Goal: Task Accomplishment & Management: Use online tool/utility

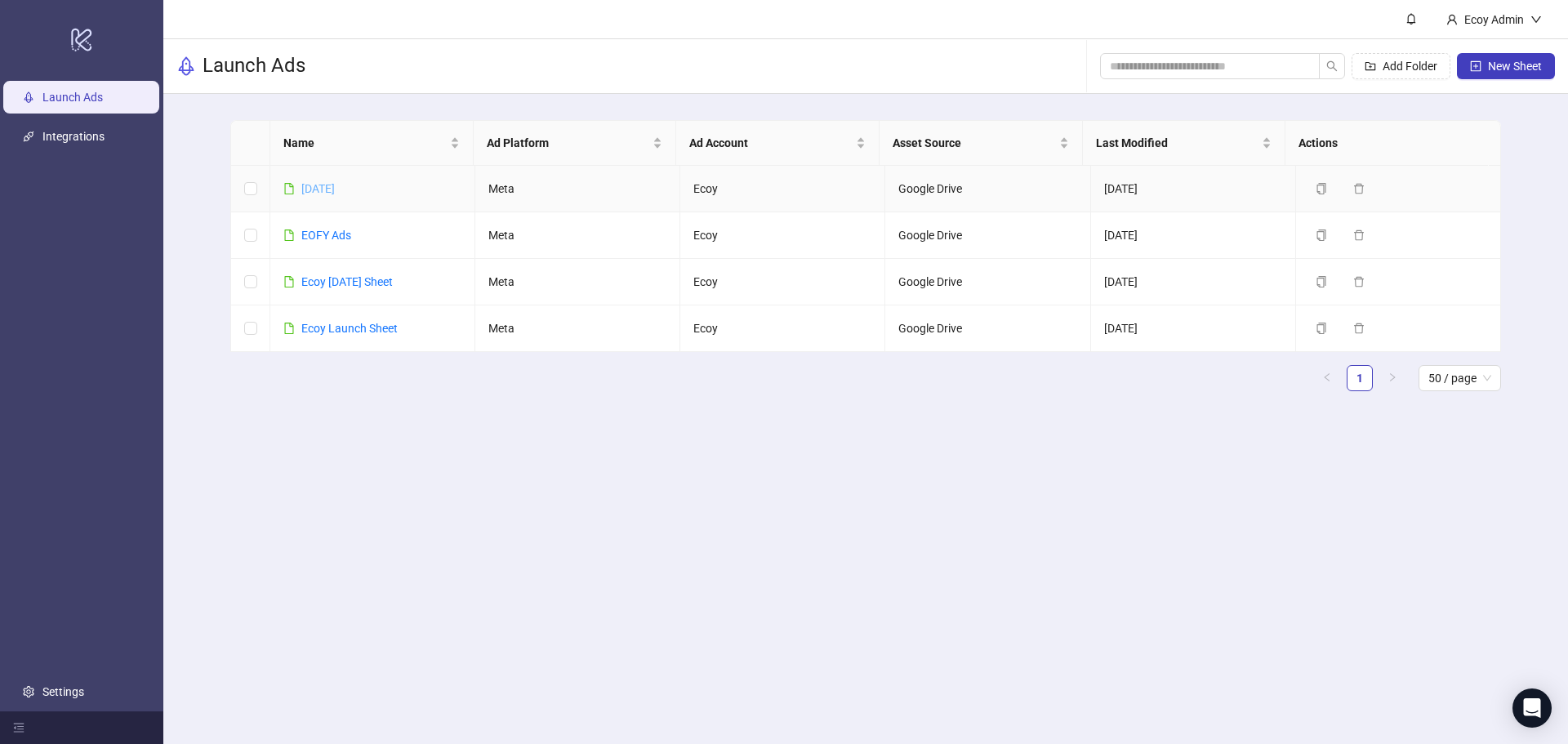
click at [319, 186] on link "[DATE]" at bounding box center [318, 189] width 34 height 13
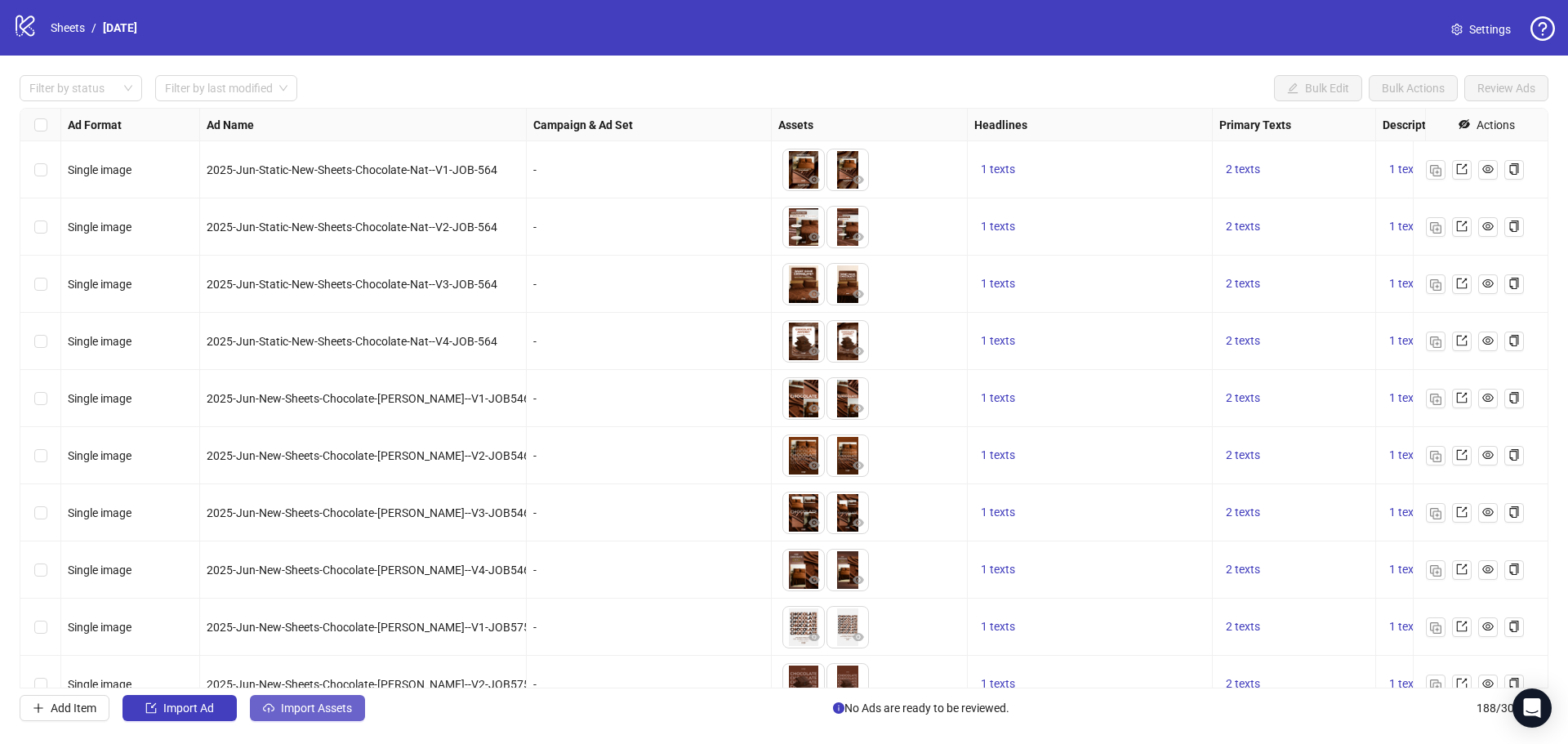
click at [309, 705] on span "Import Assets" at bounding box center [316, 708] width 71 height 13
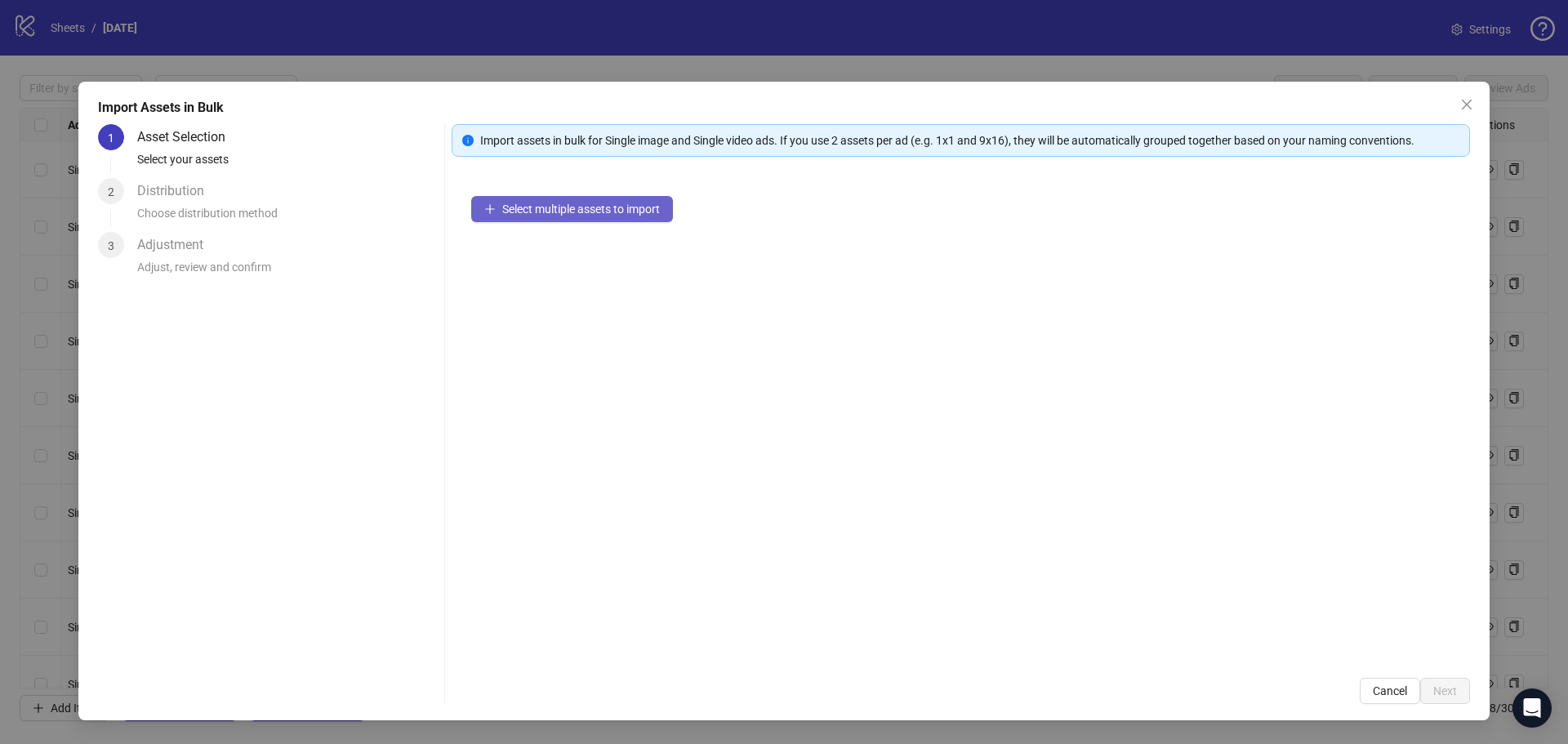
click at [614, 212] on span "Select multiple assets to import" at bounding box center [581, 209] width 158 height 13
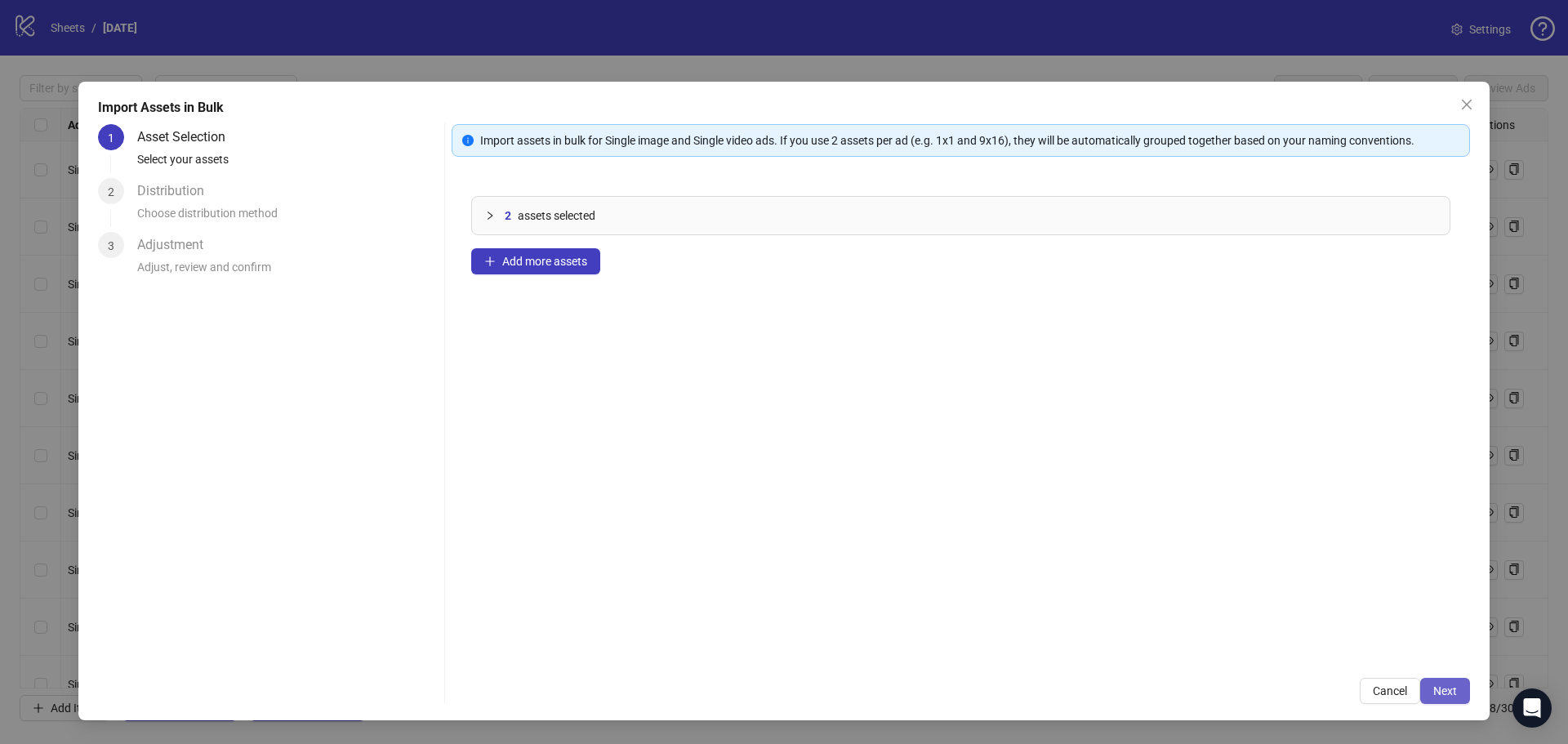
click at [1451, 686] on span "Next" at bounding box center [1445, 691] width 24 height 13
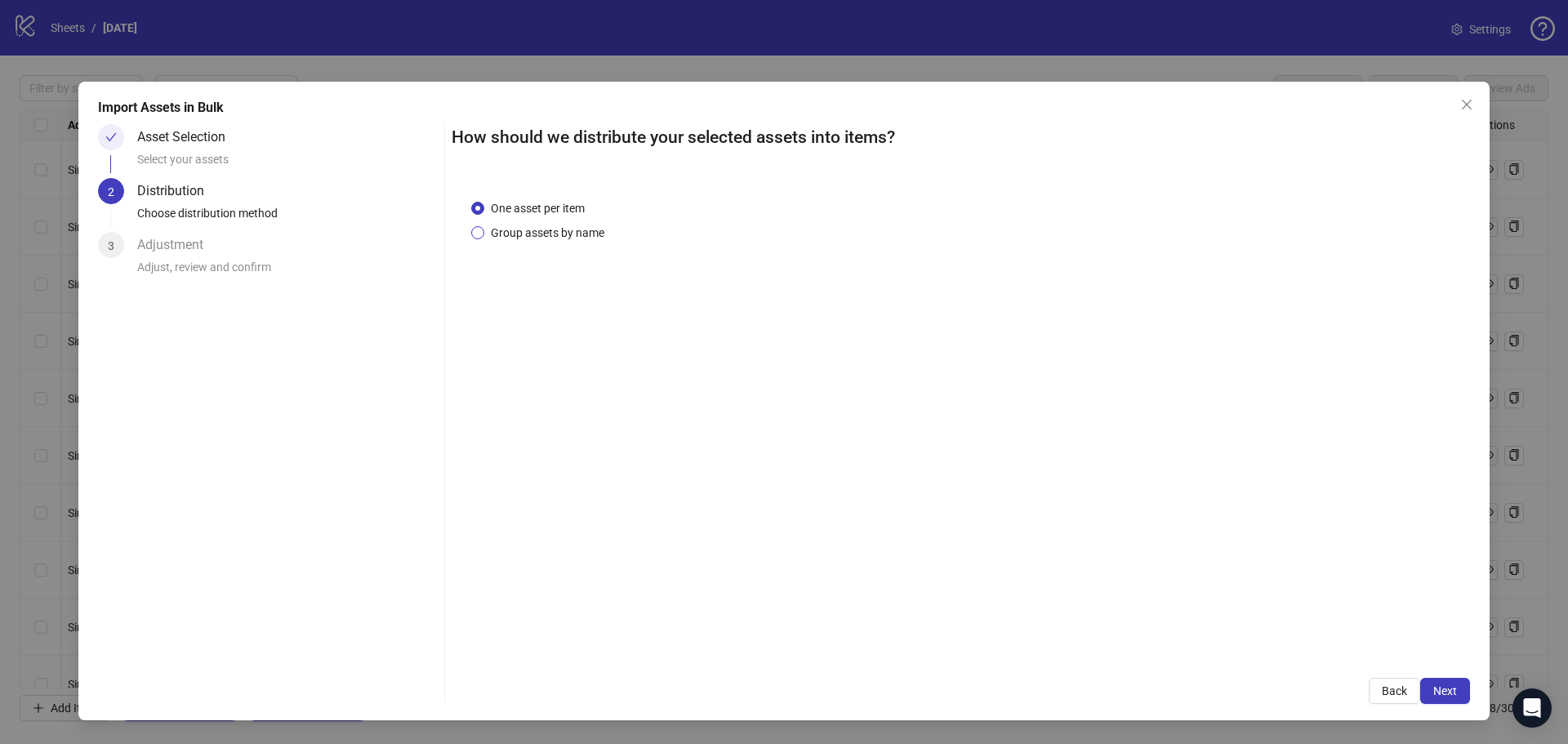
click at [583, 234] on span "Group assets by name" at bounding box center [547, 233] width 127 height 18
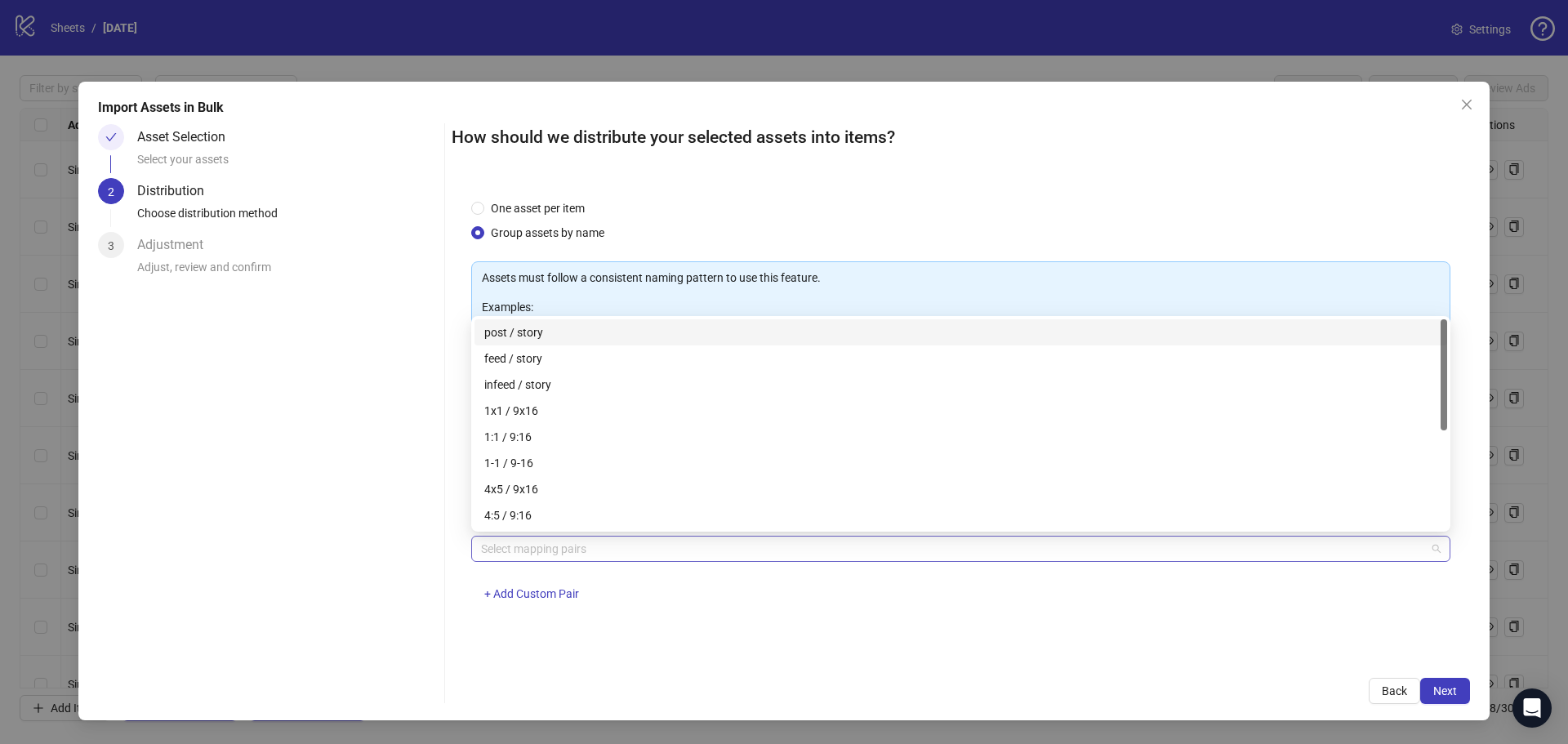
click at [643, 553] on div at bounding box center [953, 549] width 956 height 23
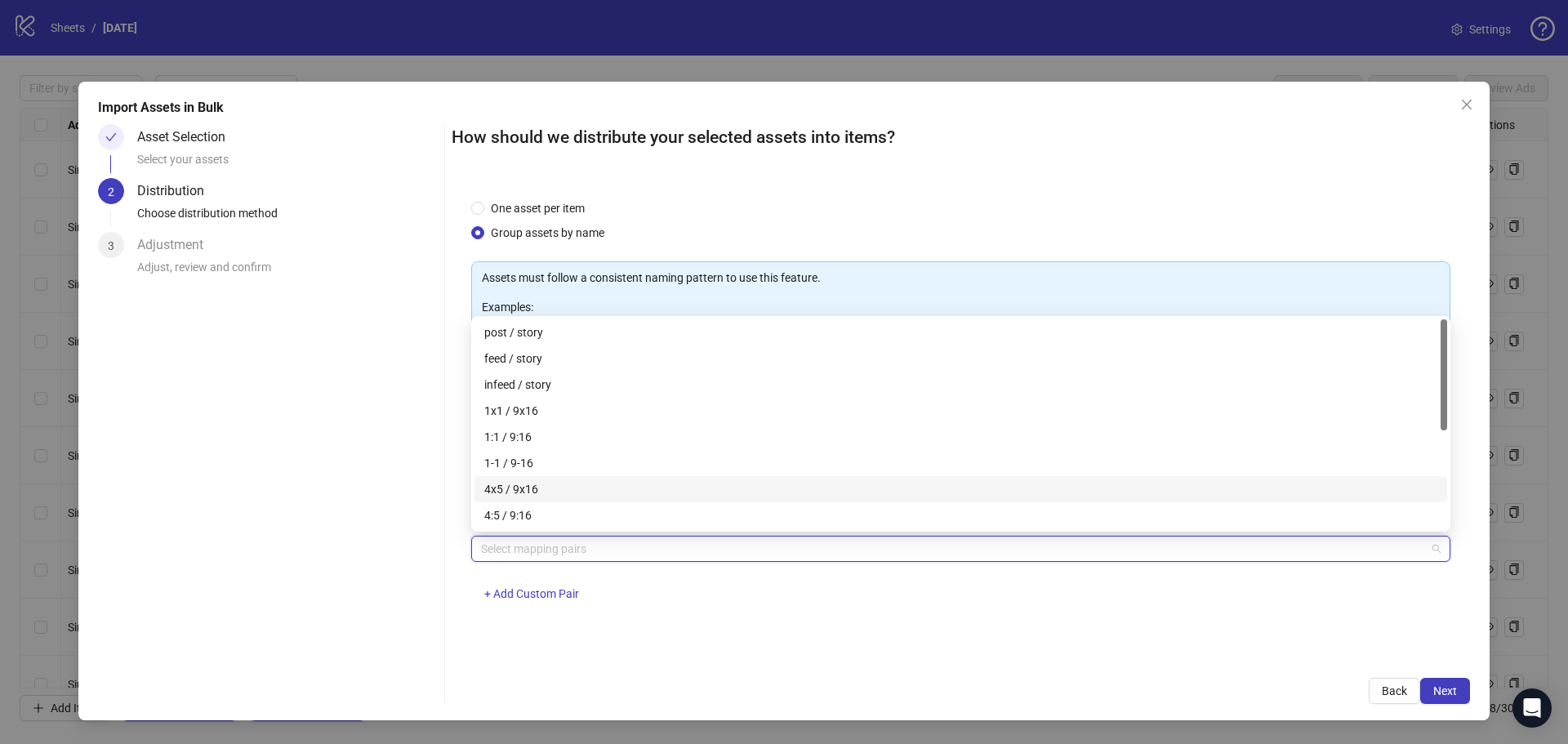
click at [594, 488] on div "4x5 / 9x16" at bounding box center [961, 489] width 954 height 18
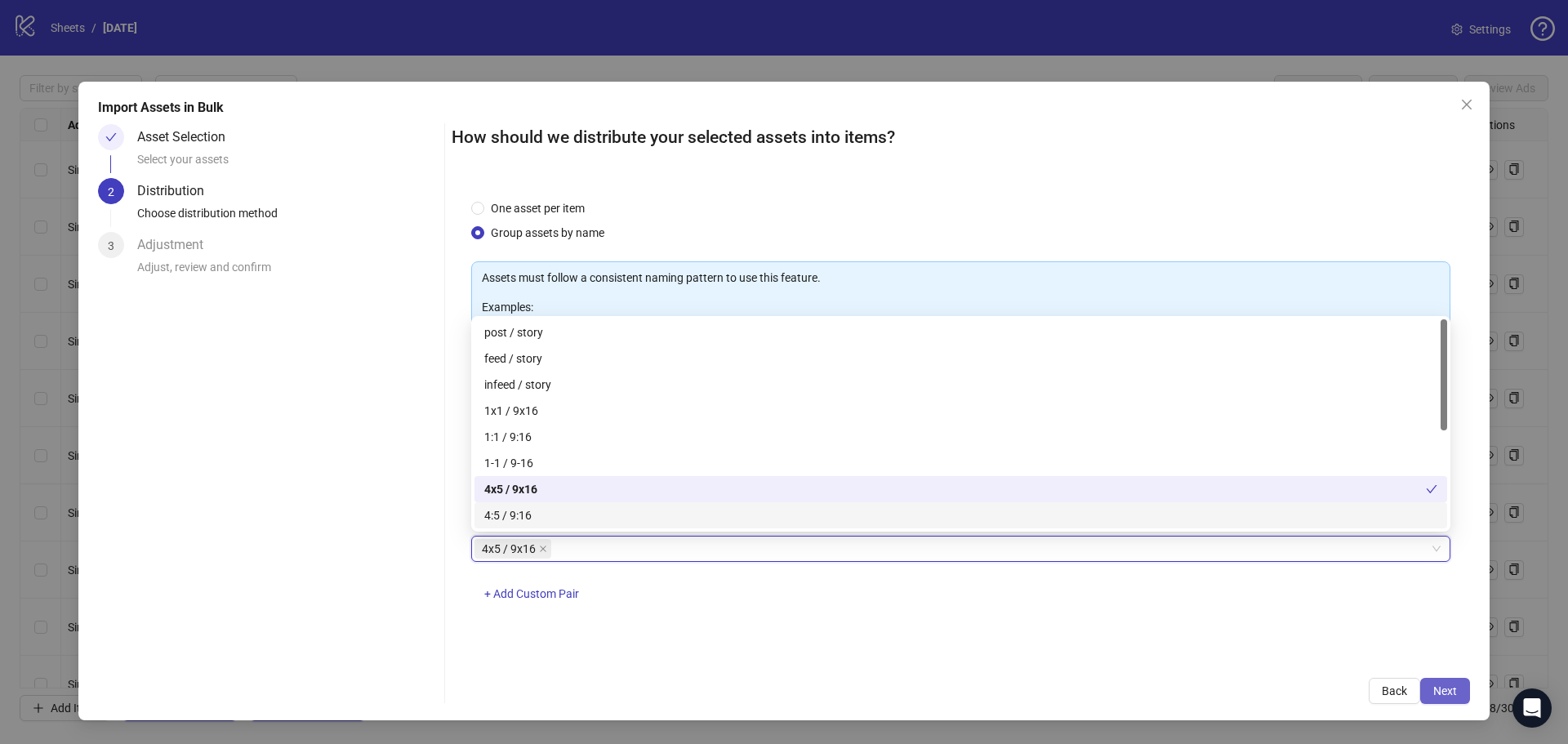
click at [1450, 688] on span "Next" at bounding box center [1445, 691] width 24 height 13
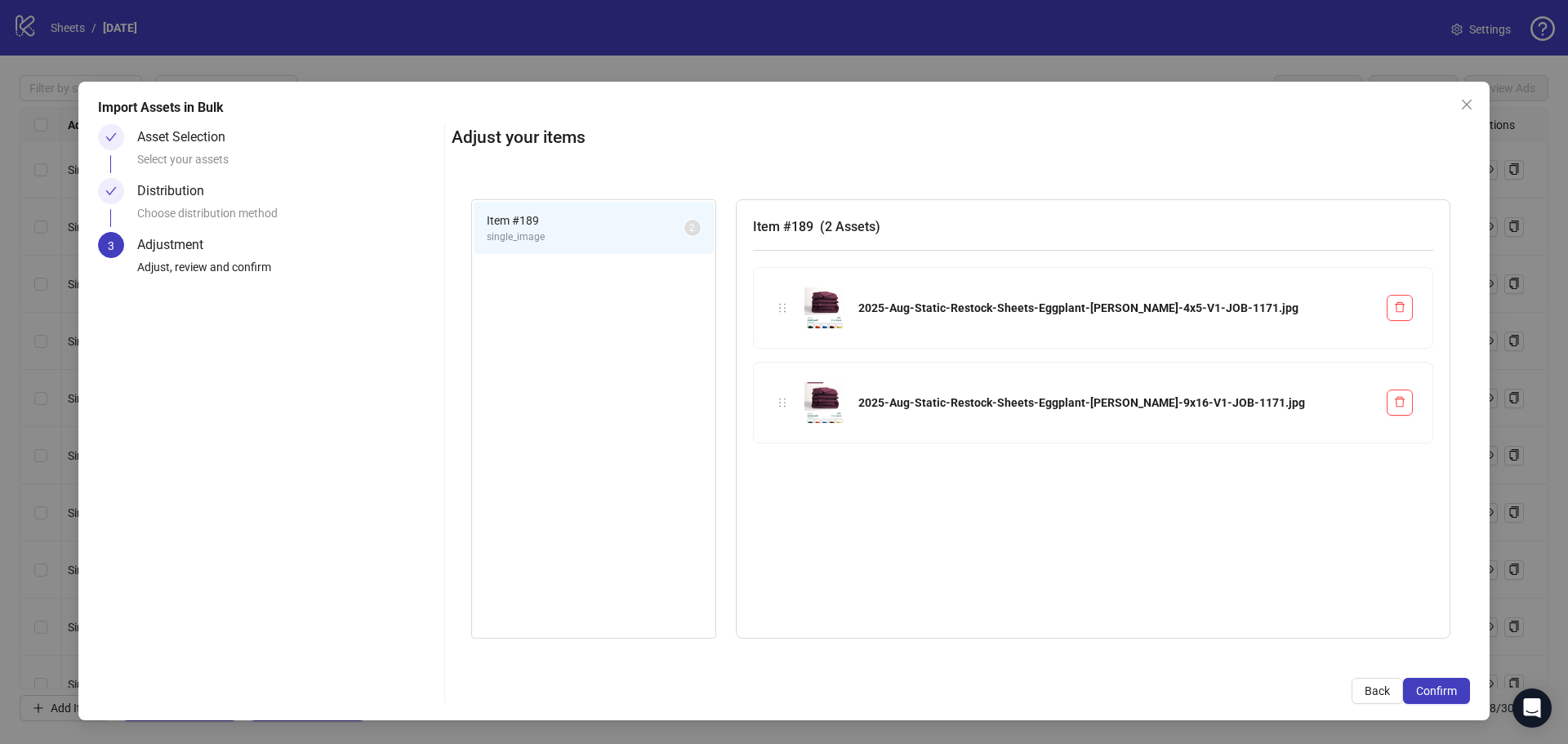
click at [1450, 688] on span "Confirm" at bounding box center [1436, 691] width 41 height 13
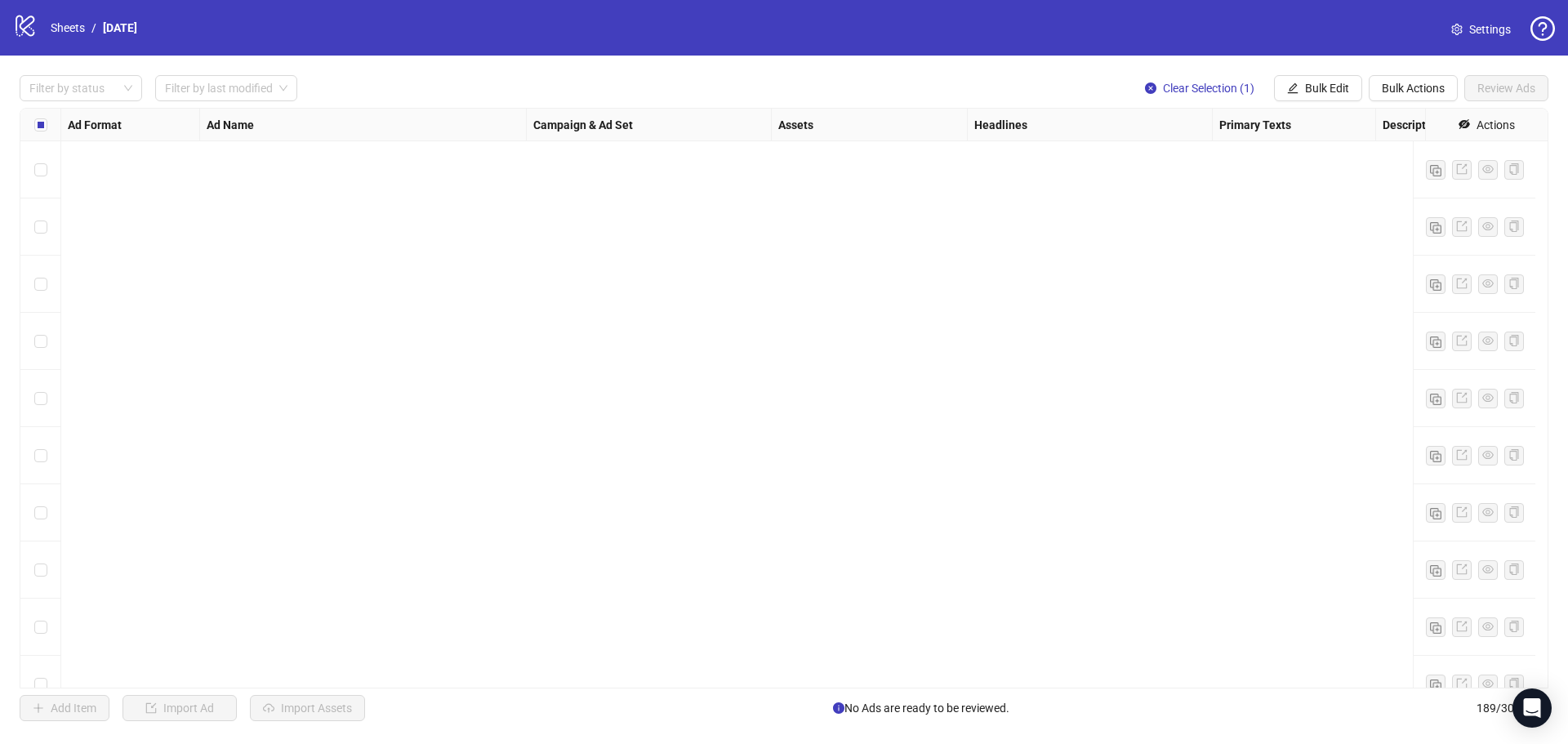
scroll to position [10267, 0]
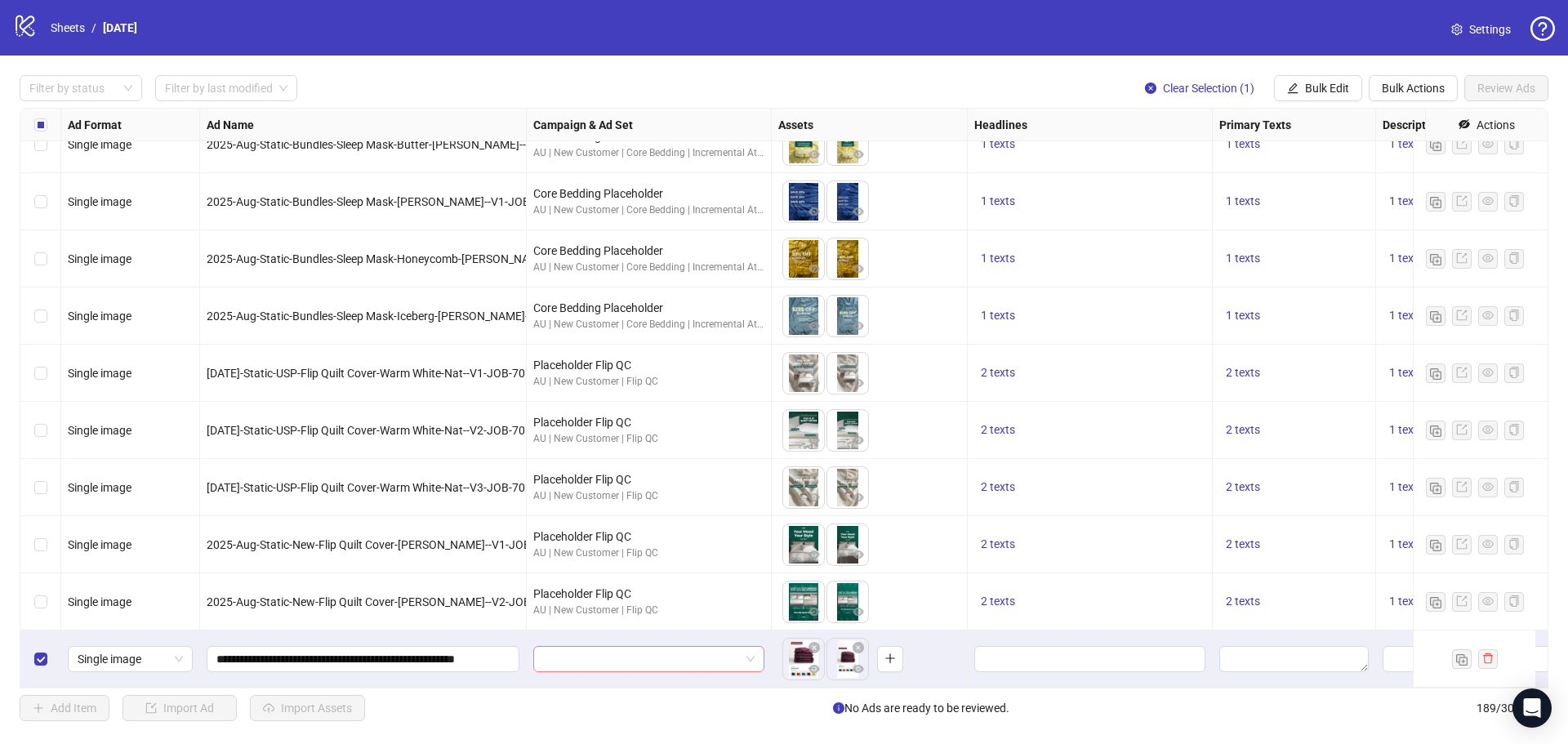
click at [635, 648] on input "search" at bounding box center [641, 659] width 197 height 25
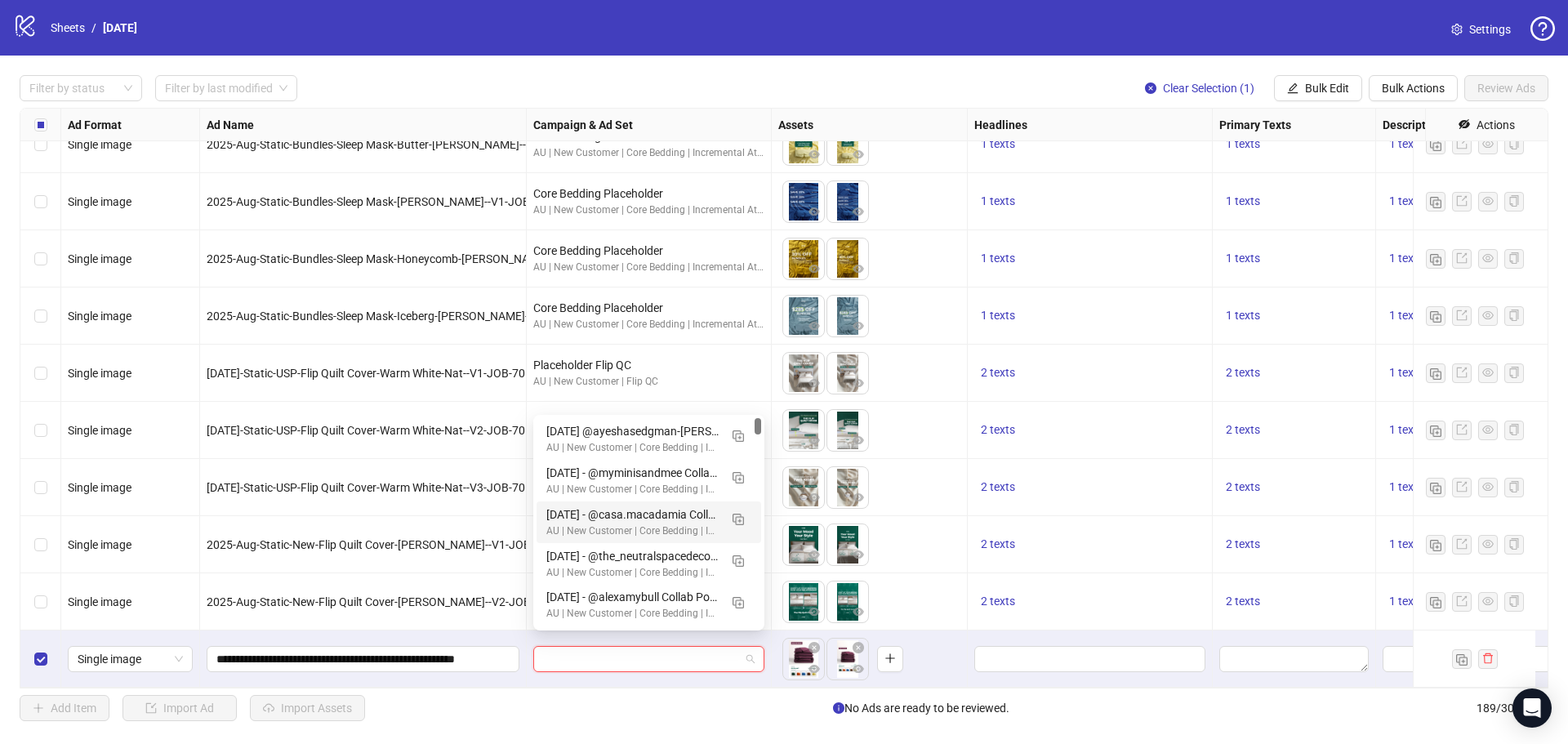
scroll to position [0, 0]
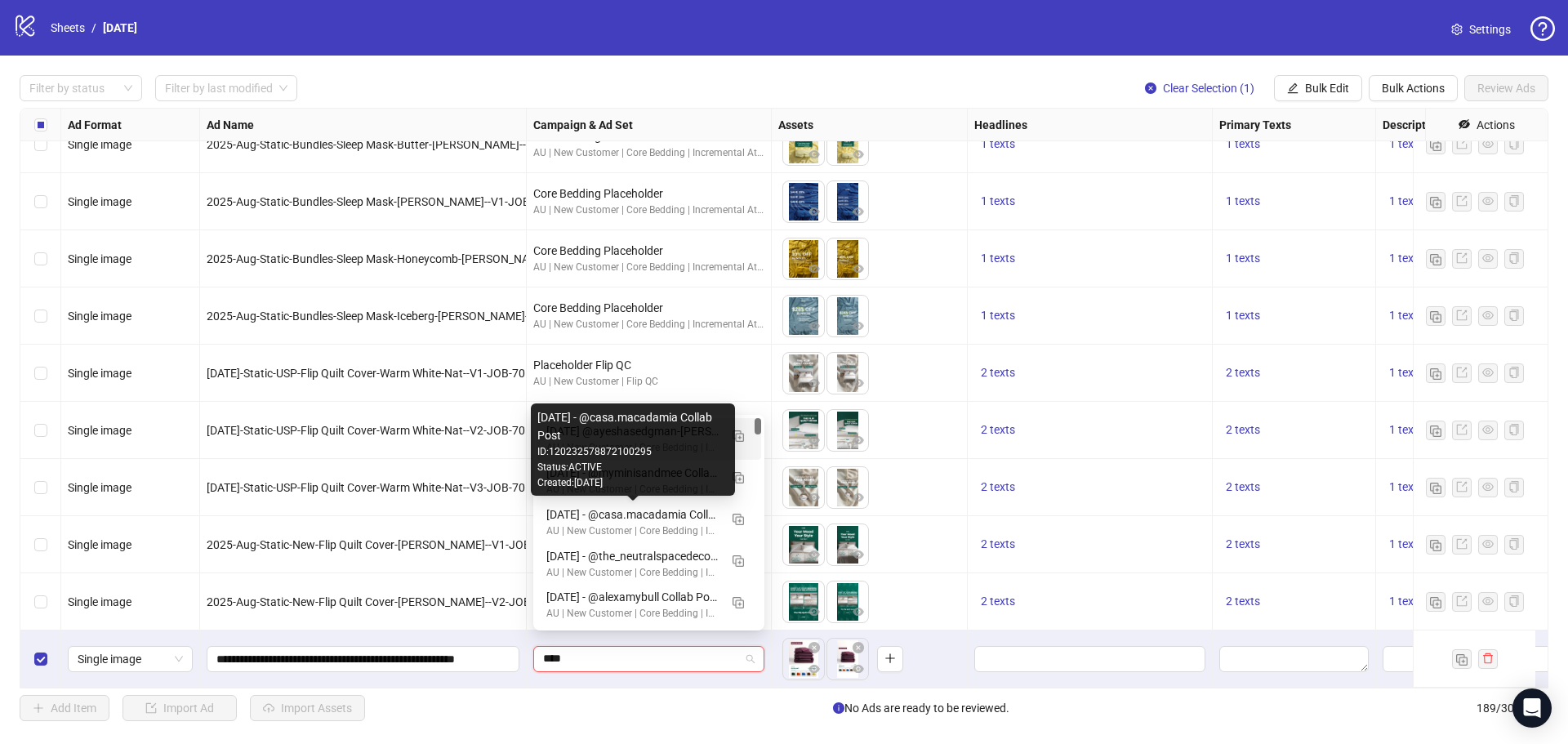
type input "*****"
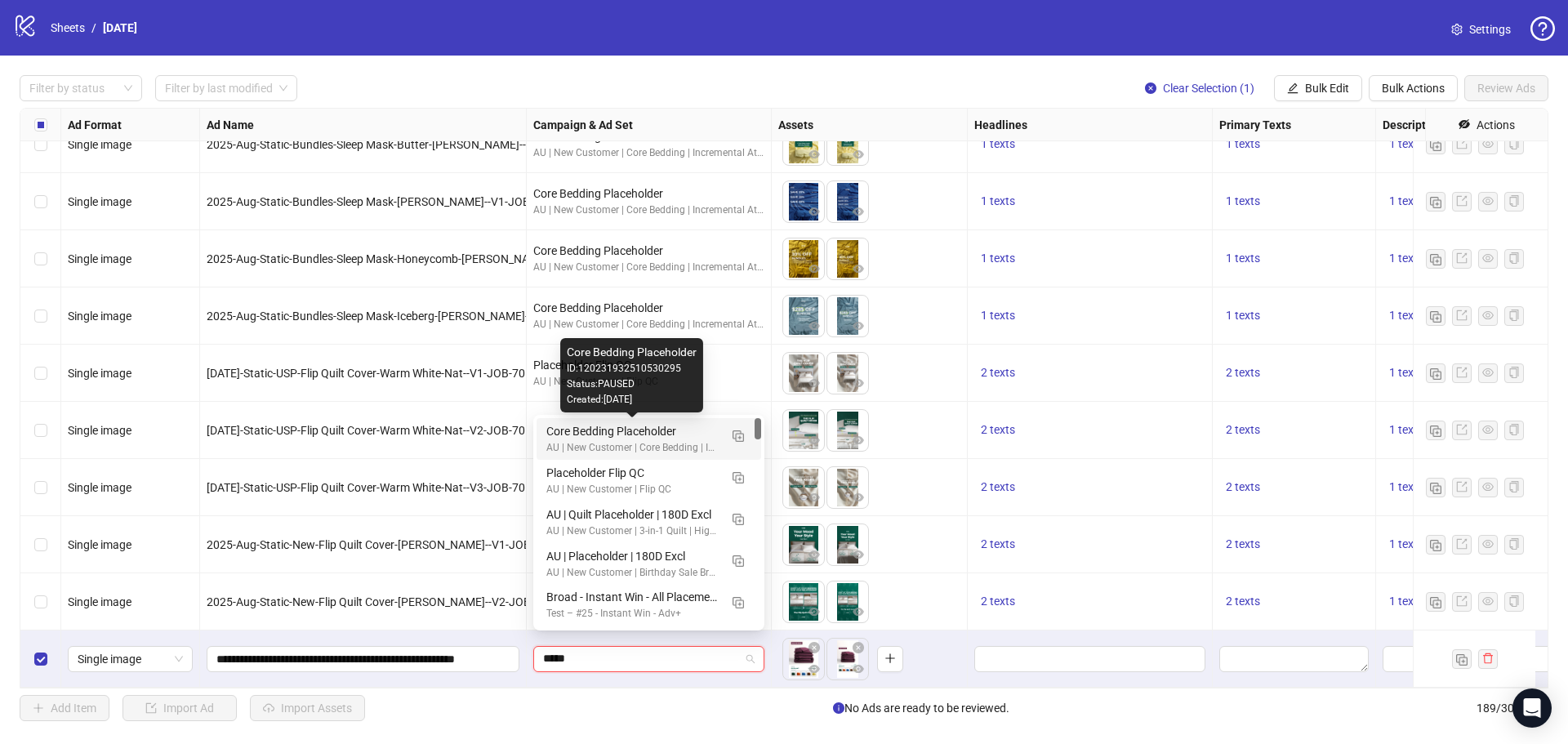
click at [639, 439] on div "Core Bedding Placeholder" at bounding box center [632, 431] width 172 height 18
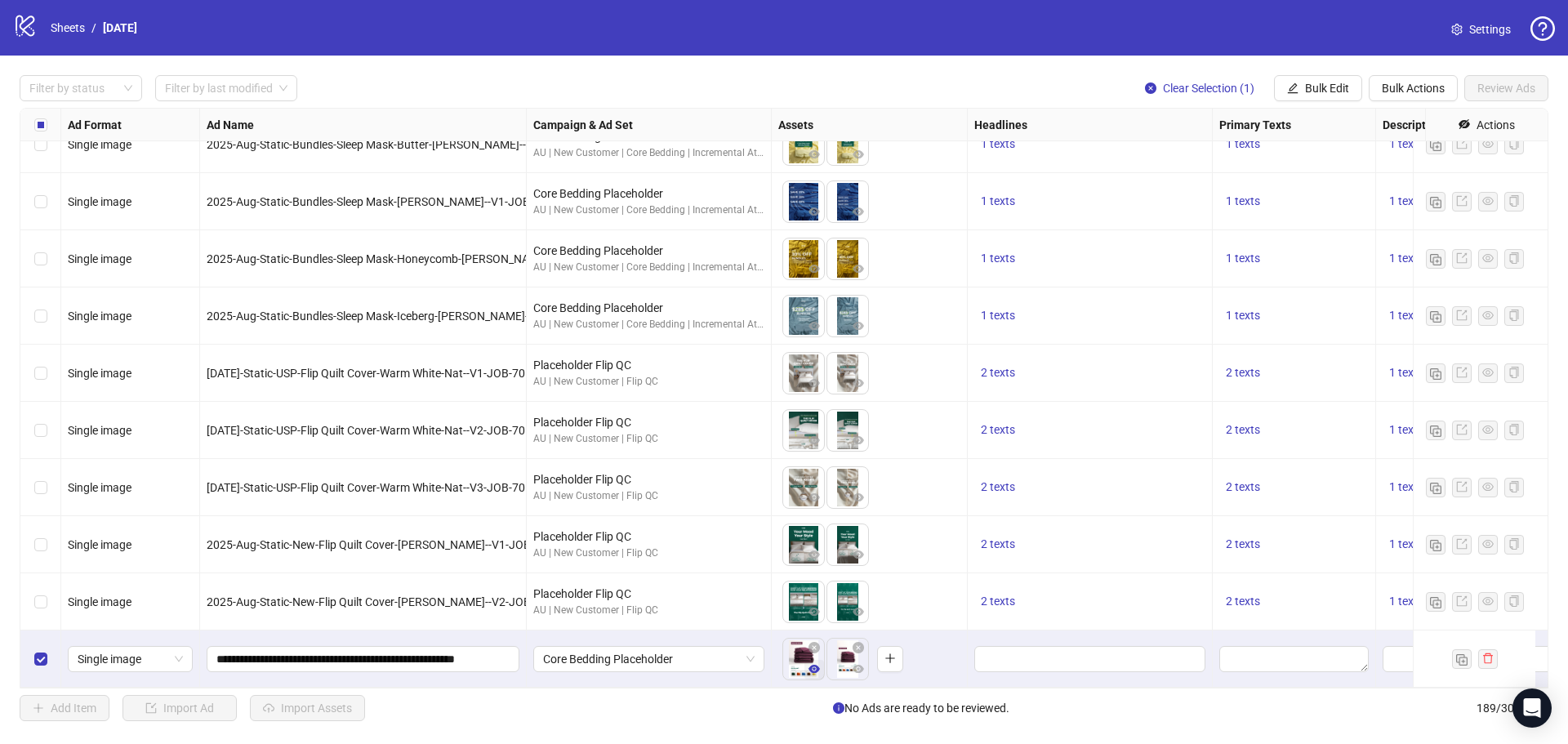
click at [815, 665] on icon "eye" at bounding box center [815, 669] width 11 height 8
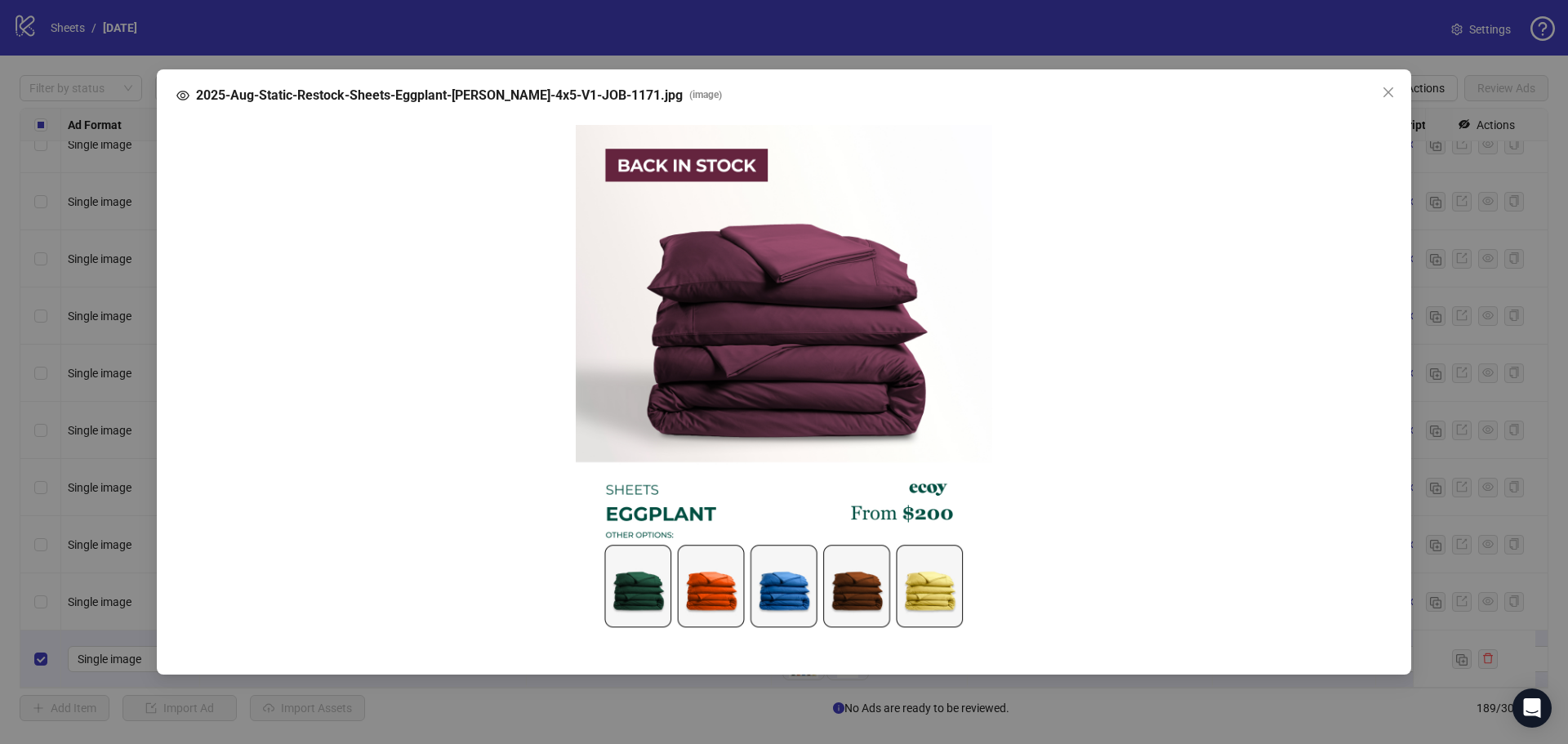
drag, startPoint x: 788, startPoint y: 384, endPoint x: 1032, endPoint y: 365, distance: 244.7
click at [1032, 365] on div at bounding box center [784, 385] width 1189 height 521
click at [1389, 90] on icon "close" at bounding box center [1388, 92] width 13 height 13
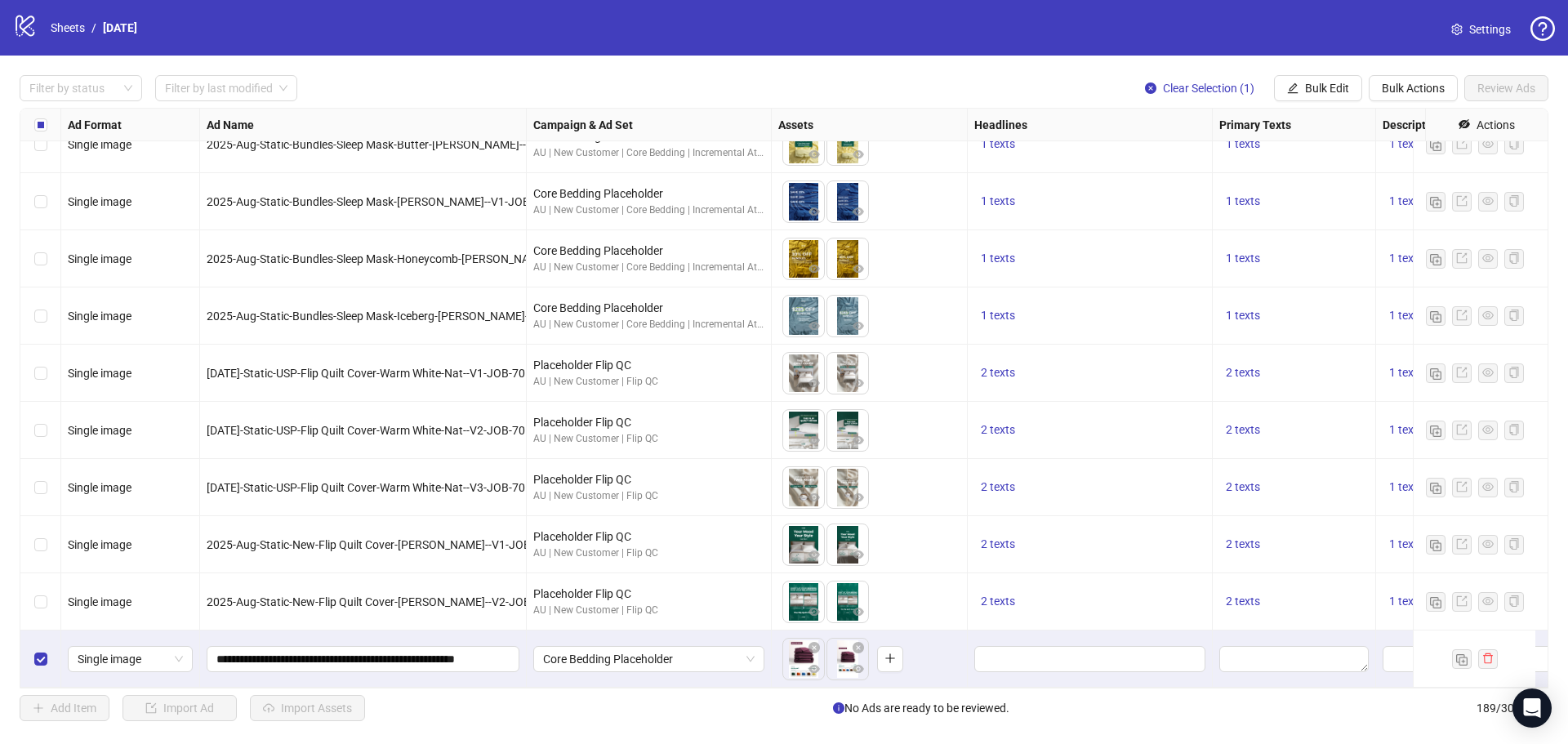
scroll to position [10267, 279]
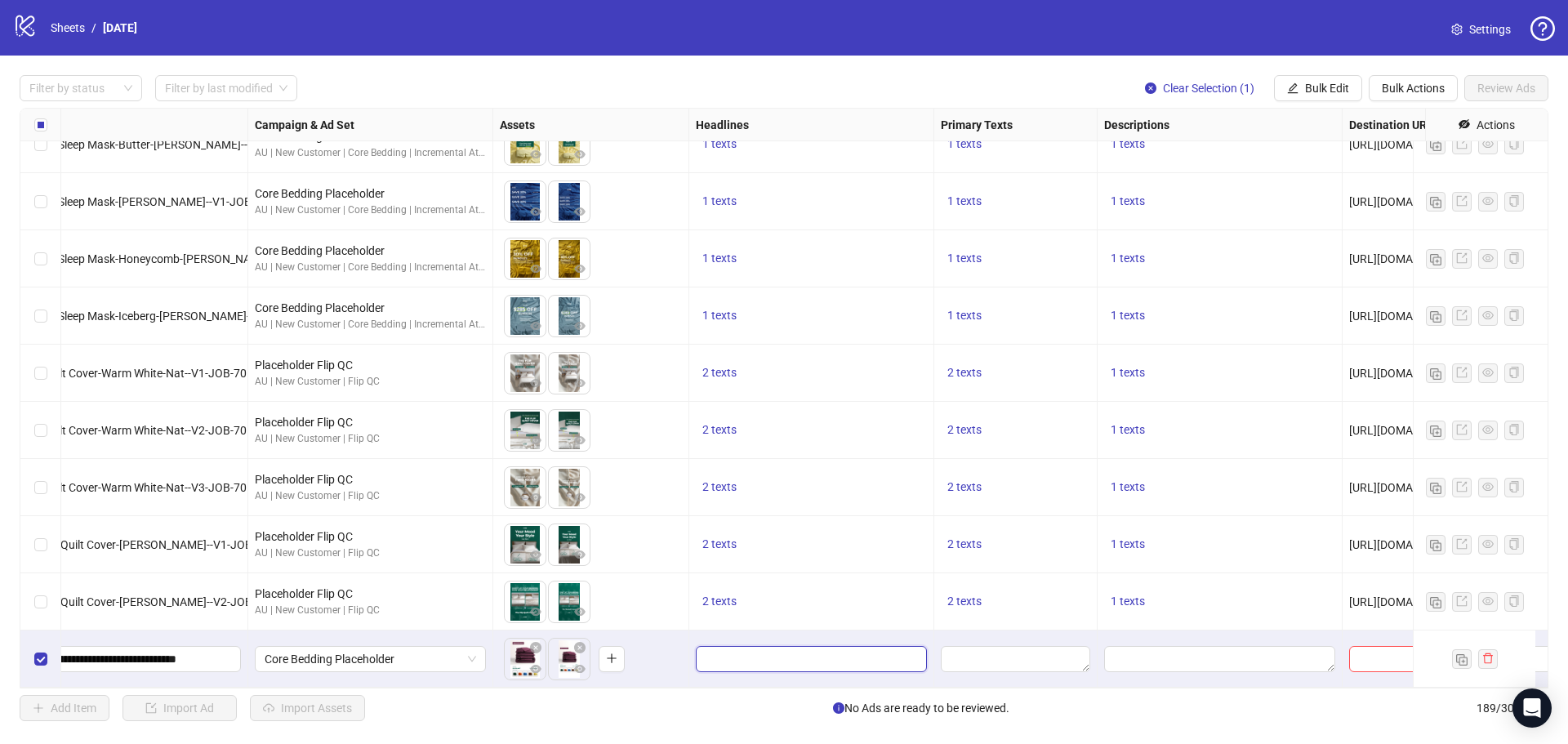
click at [713, 650] on input "Edit values" at bounding box center [810, 659] width 208 height 18
drag, startPoint x: 1339, startPoint y: 86, endPoint x: 1323, endPoint y: 82, distance: 16.5
click at [1339, 86] on span "Bulk Edit" at bounding box center [1327, 88] width 44 height 13
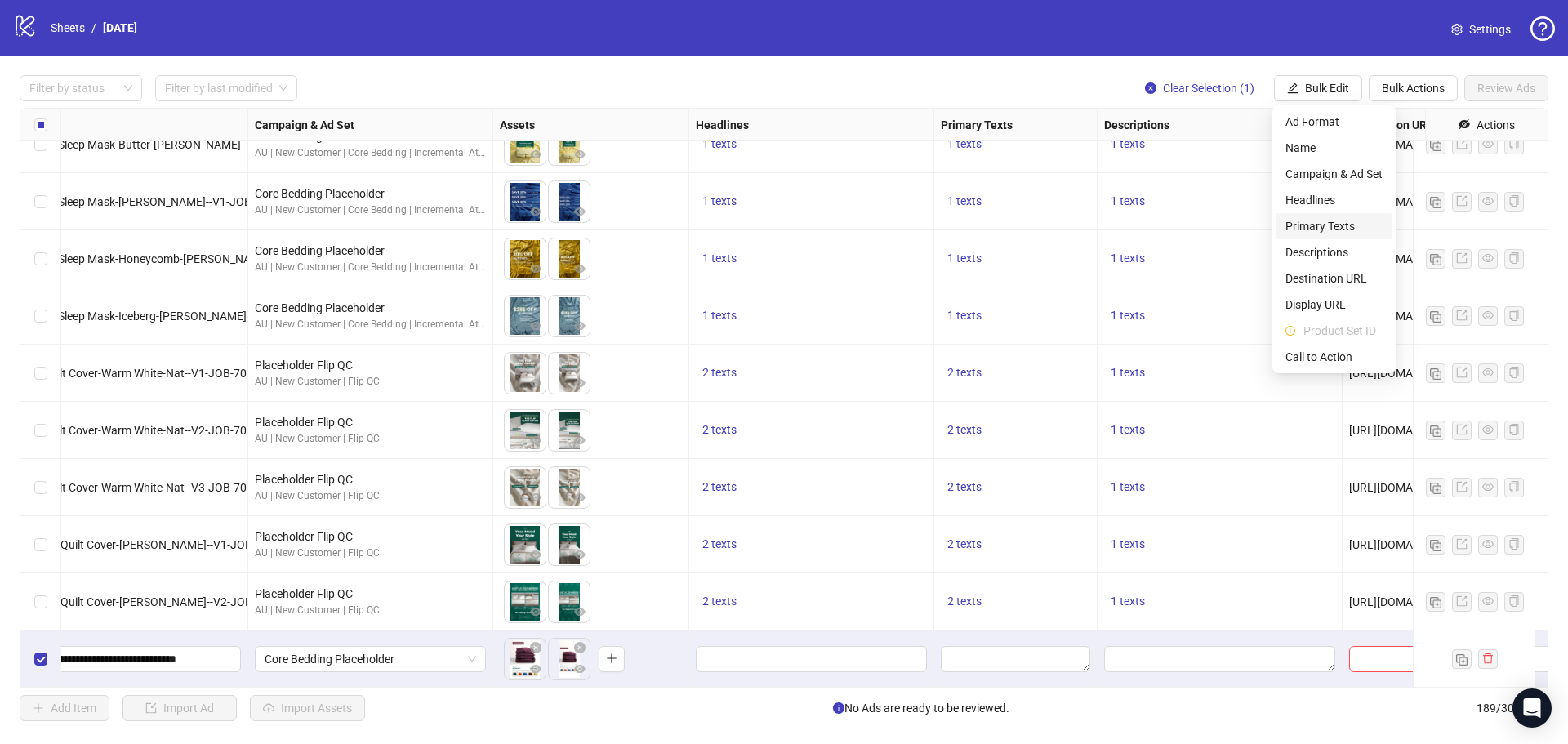
click at [1330, 230] on span "Primary Texts" at bounding box center [1333, 226] width 97 height 18
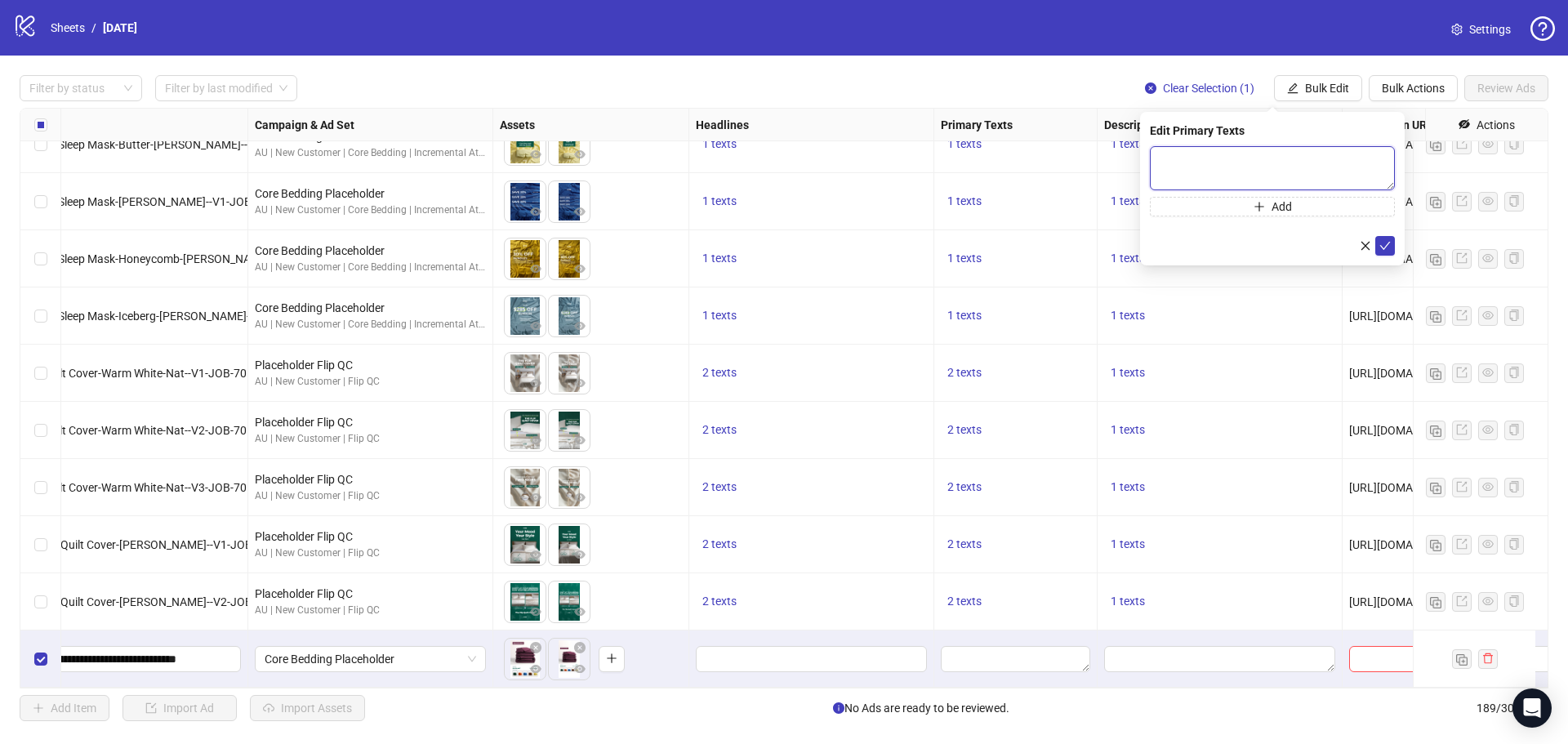
paste textarea "**********"
click at [1240, 162] on textarea at bounding box center [1272, 168] width 245 height 44
type textarea "**********"
click at [1326, 211] on button "Add" at bounding box center [1272, 207] width 245 height 20
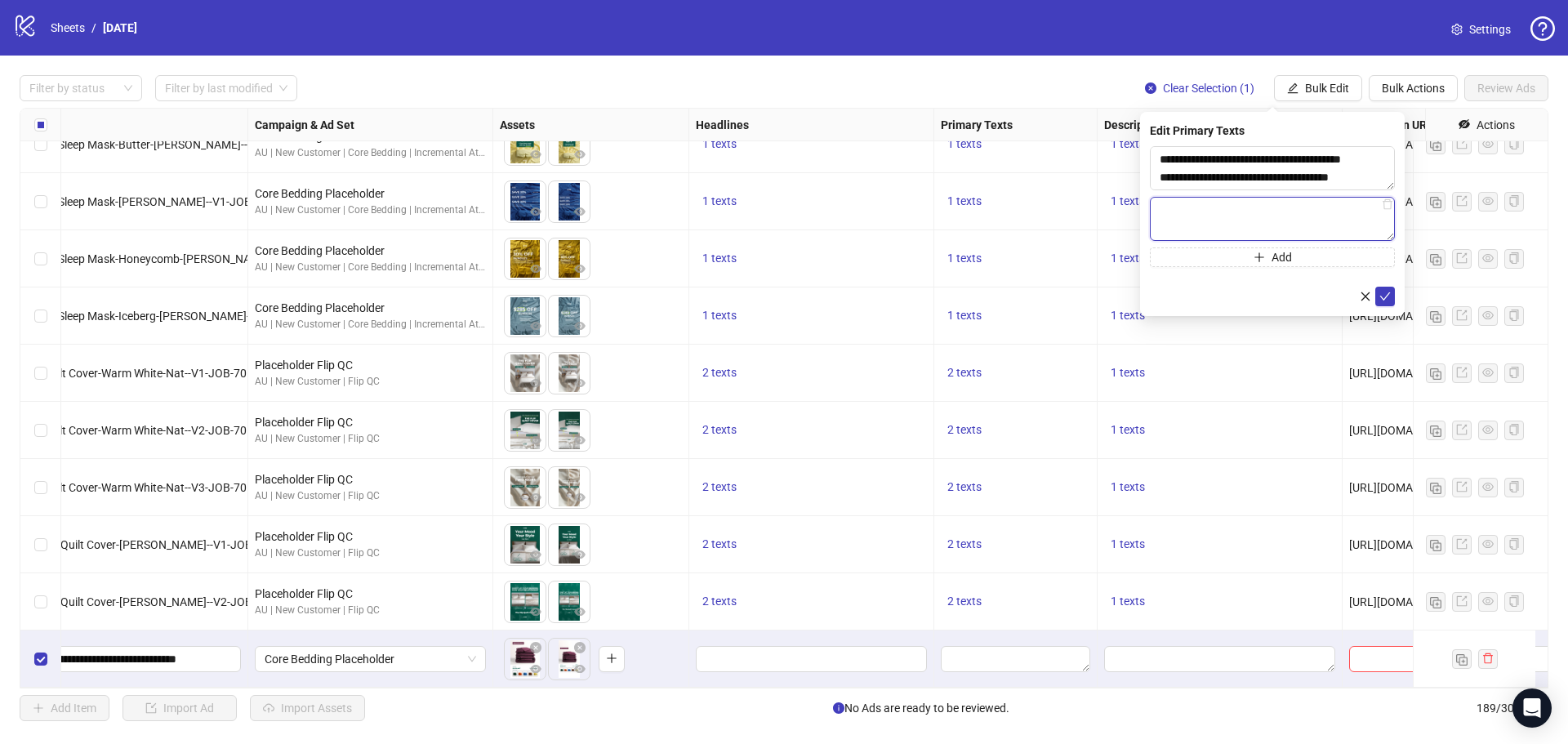
click at [1196, 213] on textarea at bounding box center [1272, 219] width 245 height 44
paste textarea "**********"
type textarea "**********"
click at [1386, 296] on icon "check" at bounding box center [1385, 296] width 11 height 8
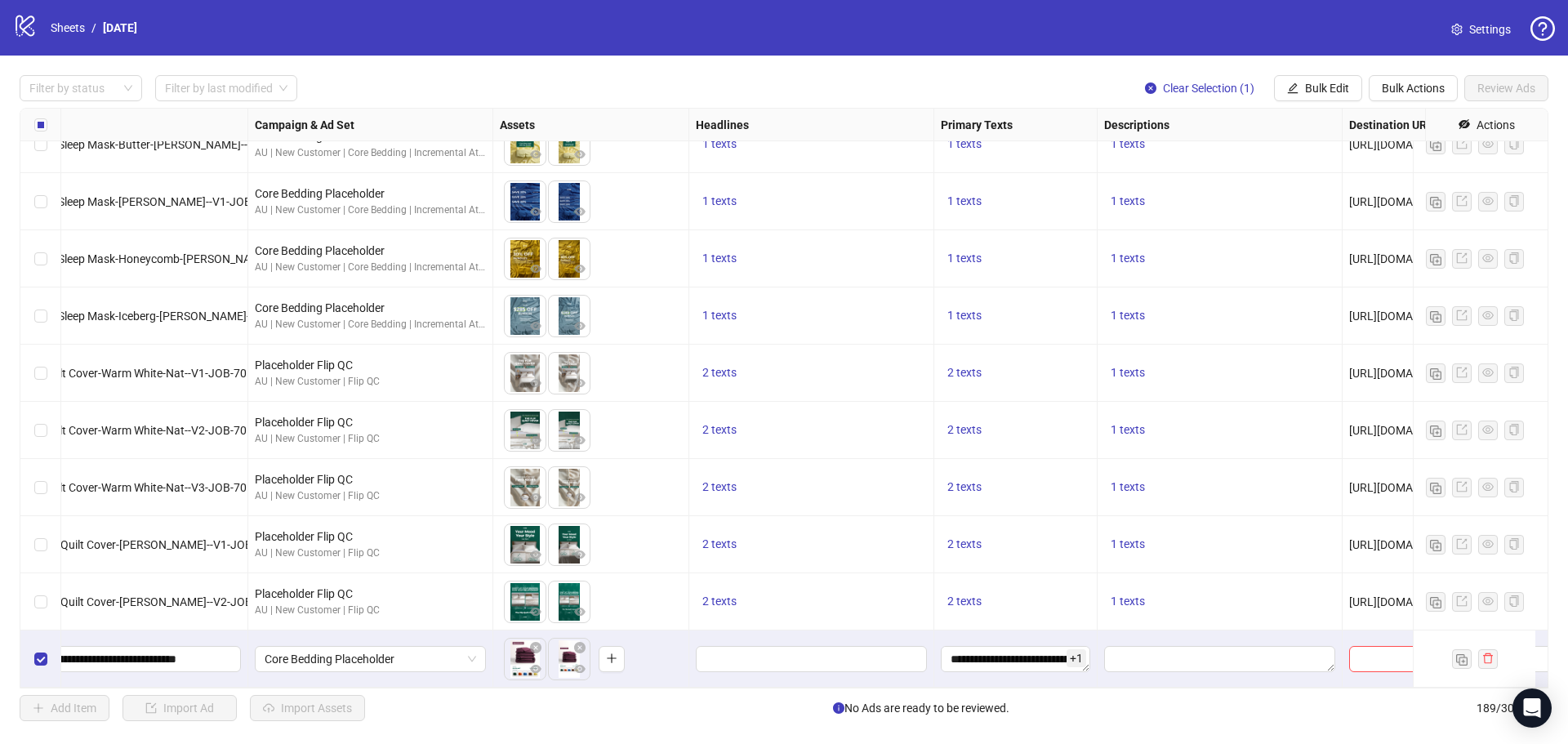
scroll to position [10267, 115]
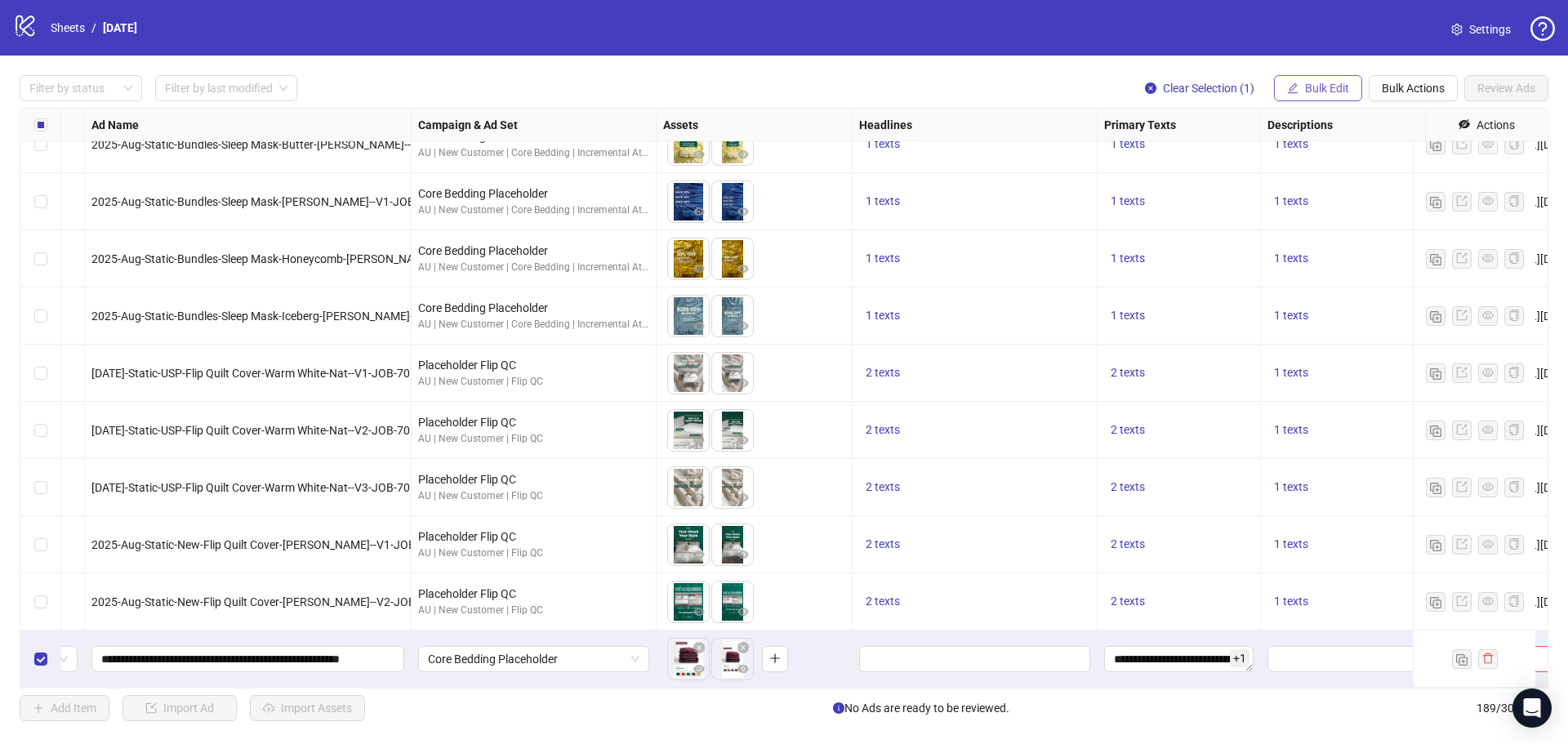
click at [1315, 85] on span "Bulk Edit" at bounding box center [1327, 88] width 44 height 13
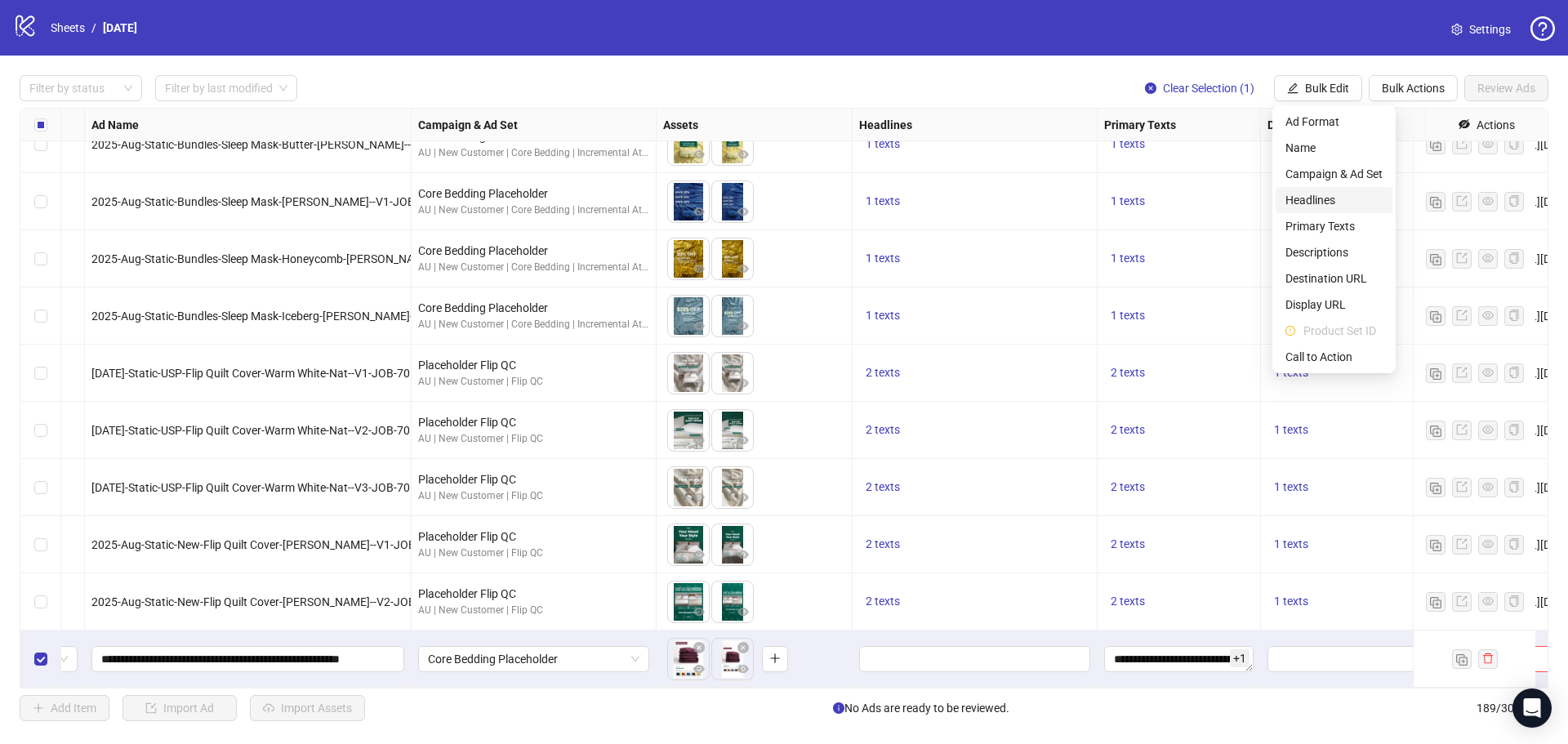
click at [1325, 189] on li "Headlines" at bounding box center [1333, 200] width 117 height 26
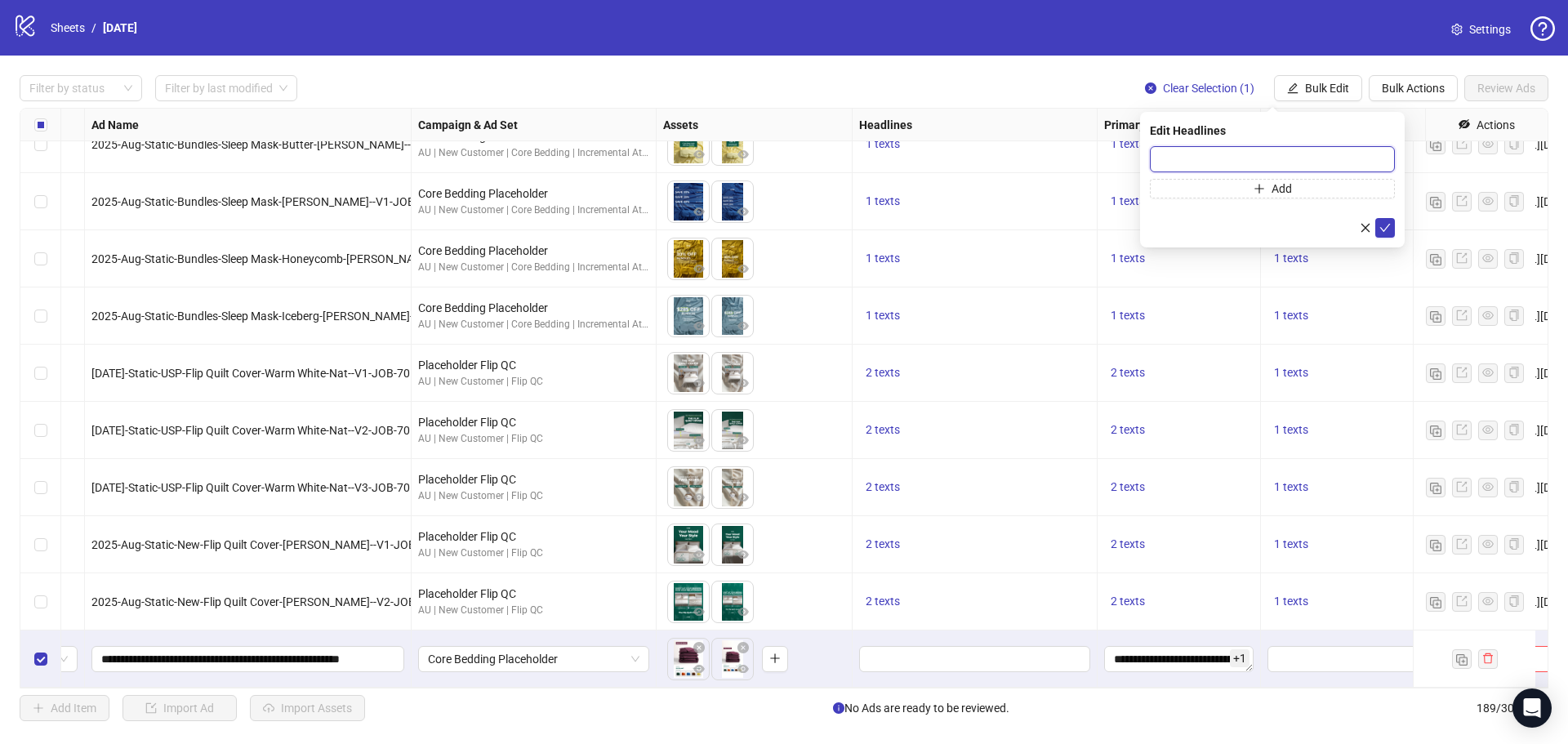
click at [1231, 154] on input "text" at bounding box center [1272, 159] width 245 height 26
type input "**********"
click at [1275, 203] on form "**********" at bounding box center [1272, 192] width 245 height 91
click at [1274, 195] on button "Add" at bounding box center [1272, 189] width 245 height 20
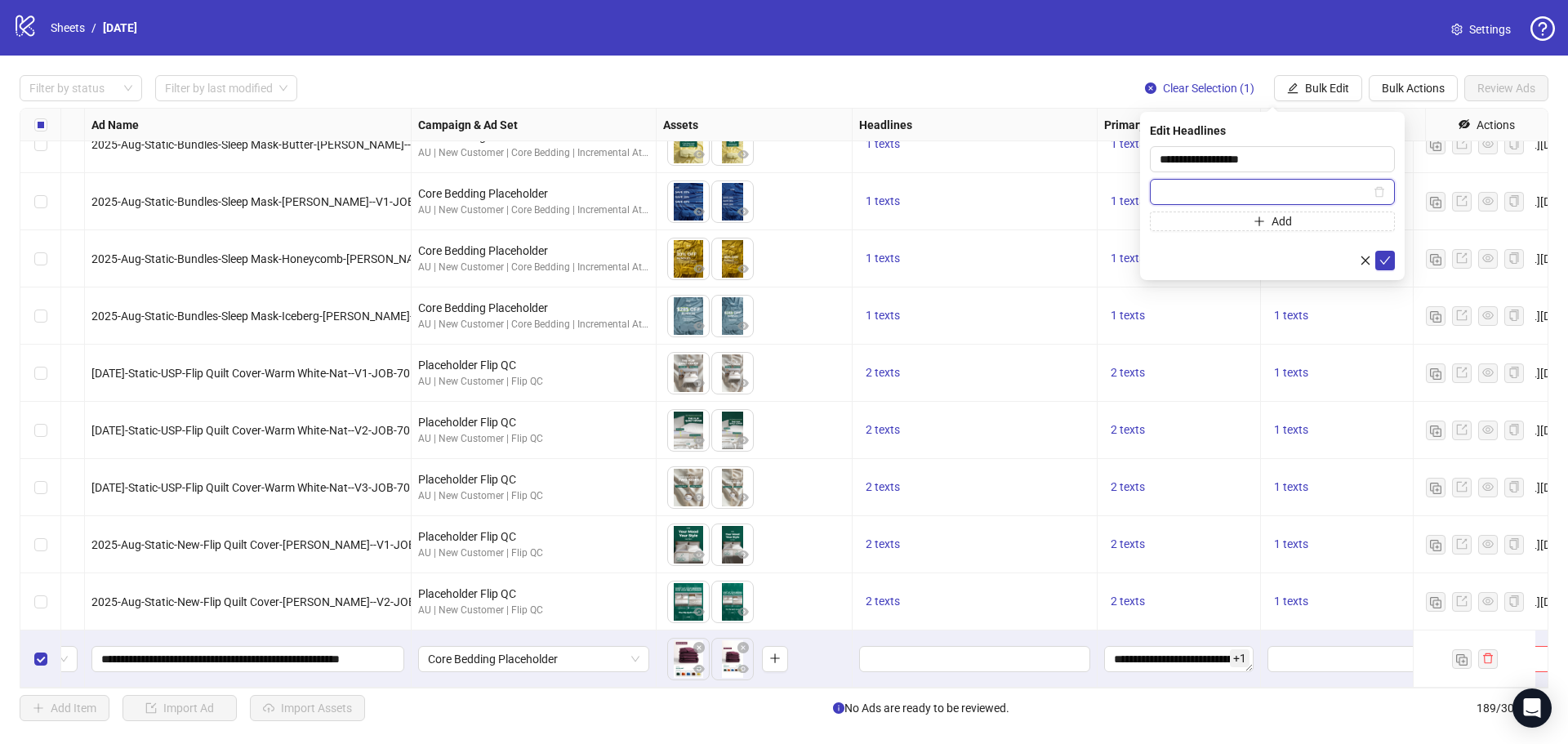
click at [1198, 185] on input "text" at bounding box center [1265, 192] width 211 height 18
paste input "**********"
type input "**********"
click at [1387, 256] on icon "check" at bounding box center [1385, 261] width 11 height 11
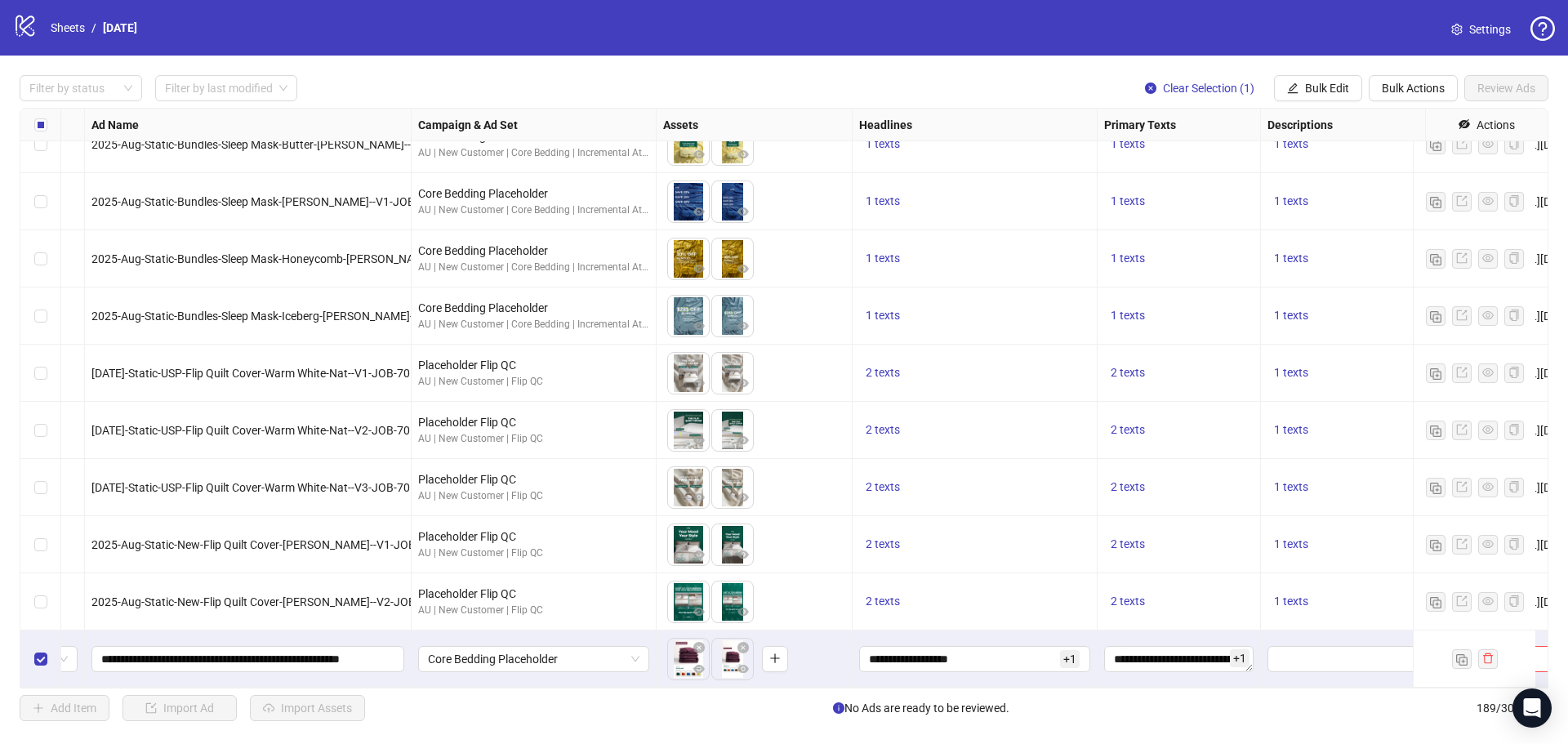
scroll to position [10267, 413]
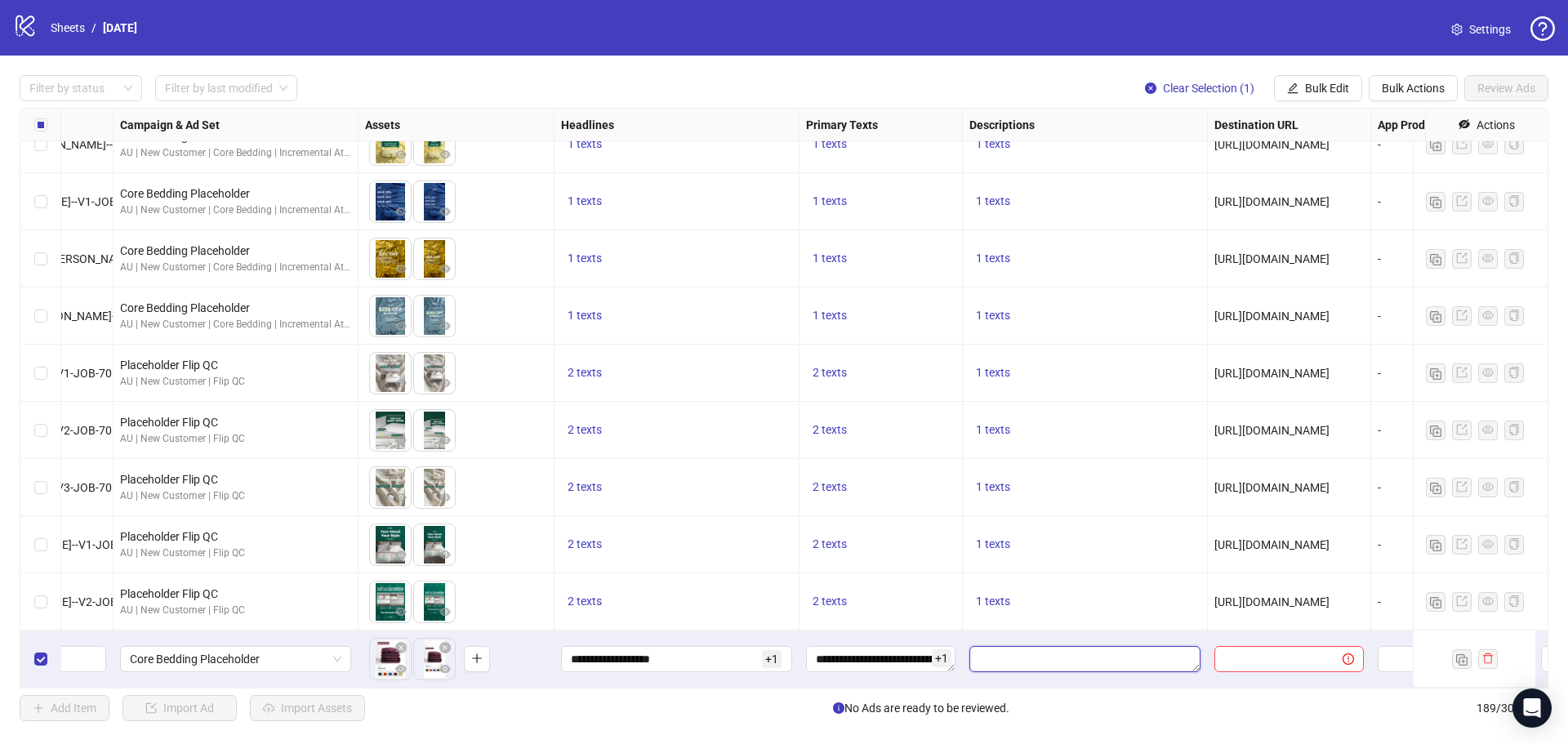
click at [1025, 657] on textarea "Edit values" at bounding box center [1085, 659] width 231 height 26
type textarea "**********"
click at [1178, 697] on div "Add Item Import Ad Import Assets No Ads are ready to be reviewed. 189 / 300 ite…" at bounding box center [784, 708] width 1529 height 26
click at [1255, 653] on input "text" at bounding box center [1271, 659] width 96 height 18
paste input "**********"
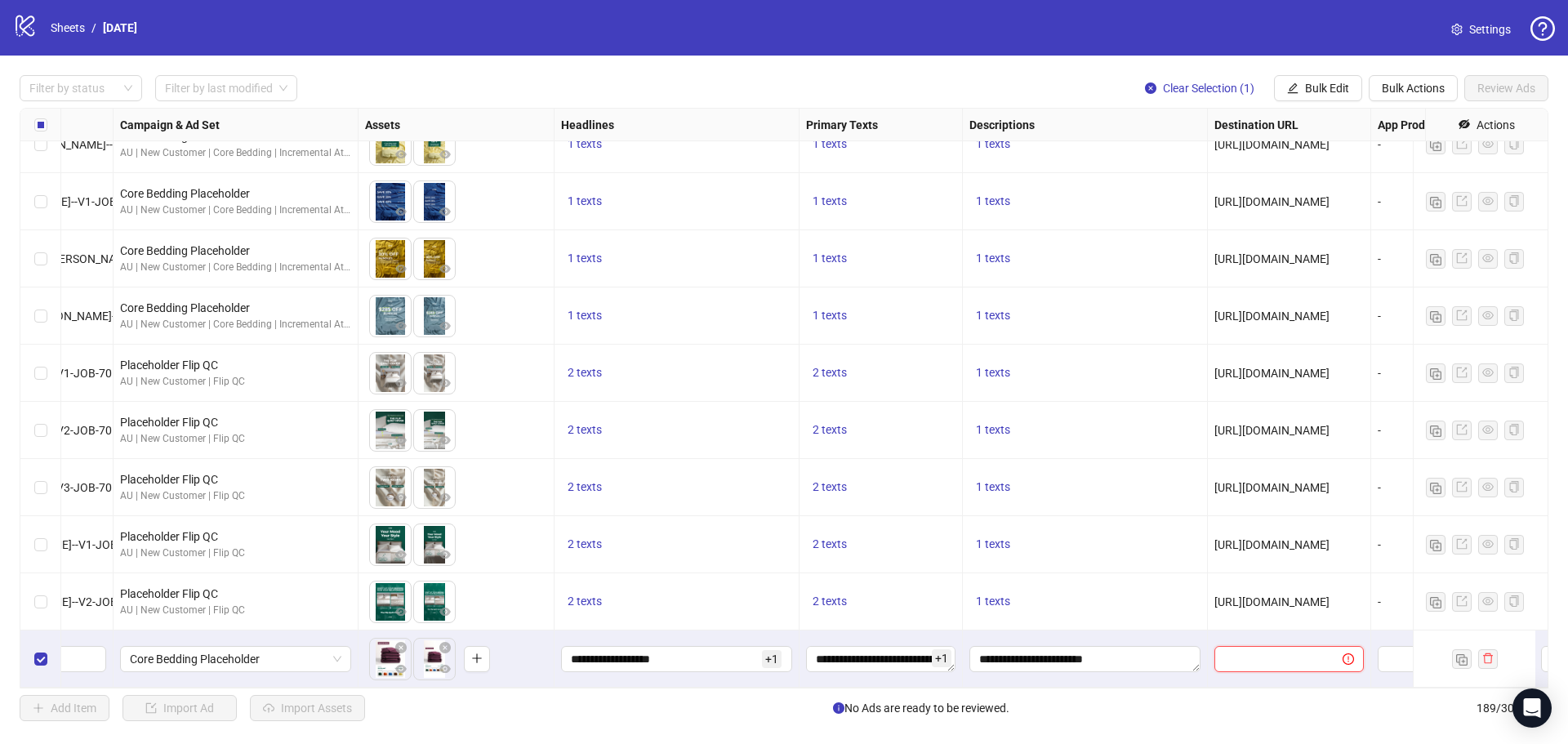
type input "**********"
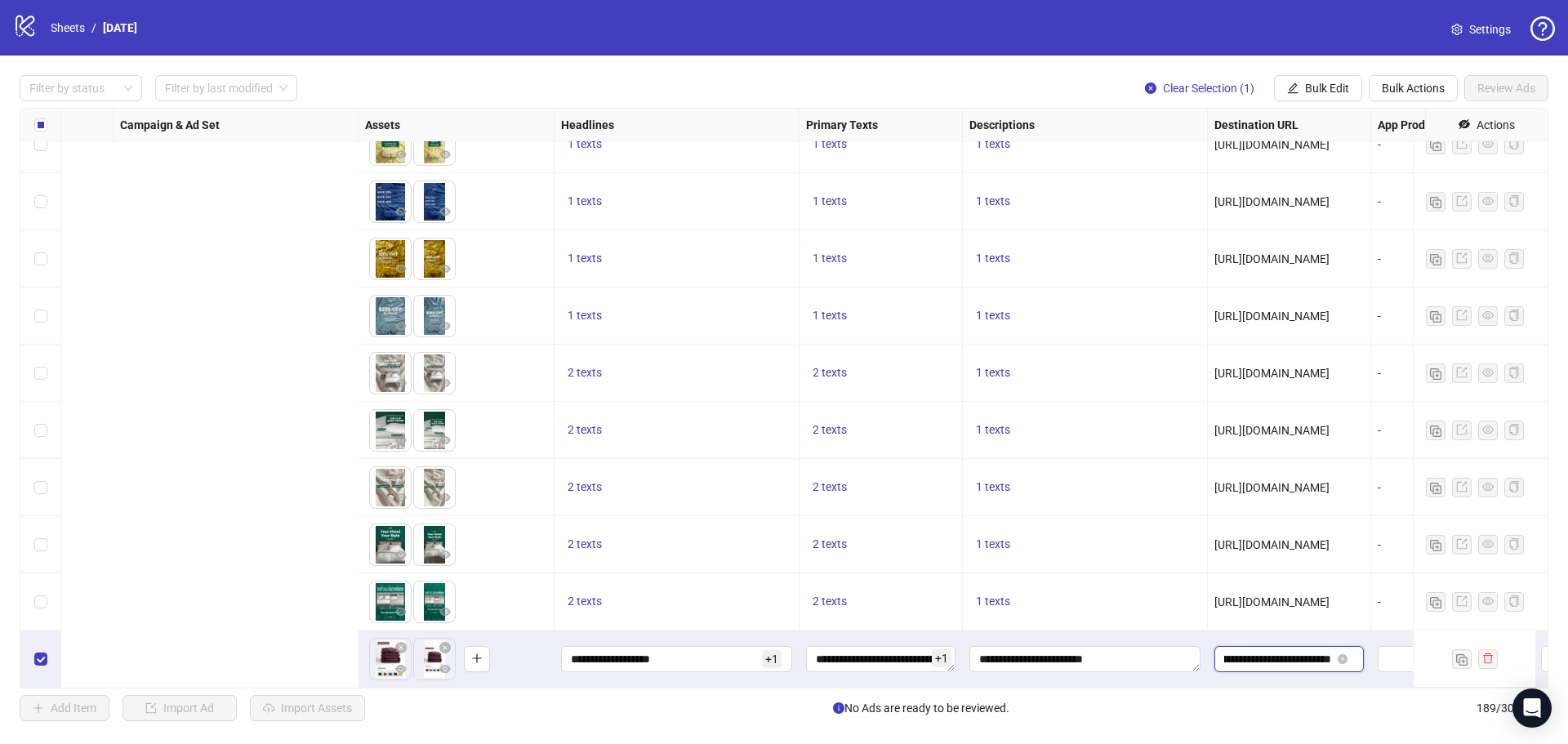
scroll to position [10267, 1074]
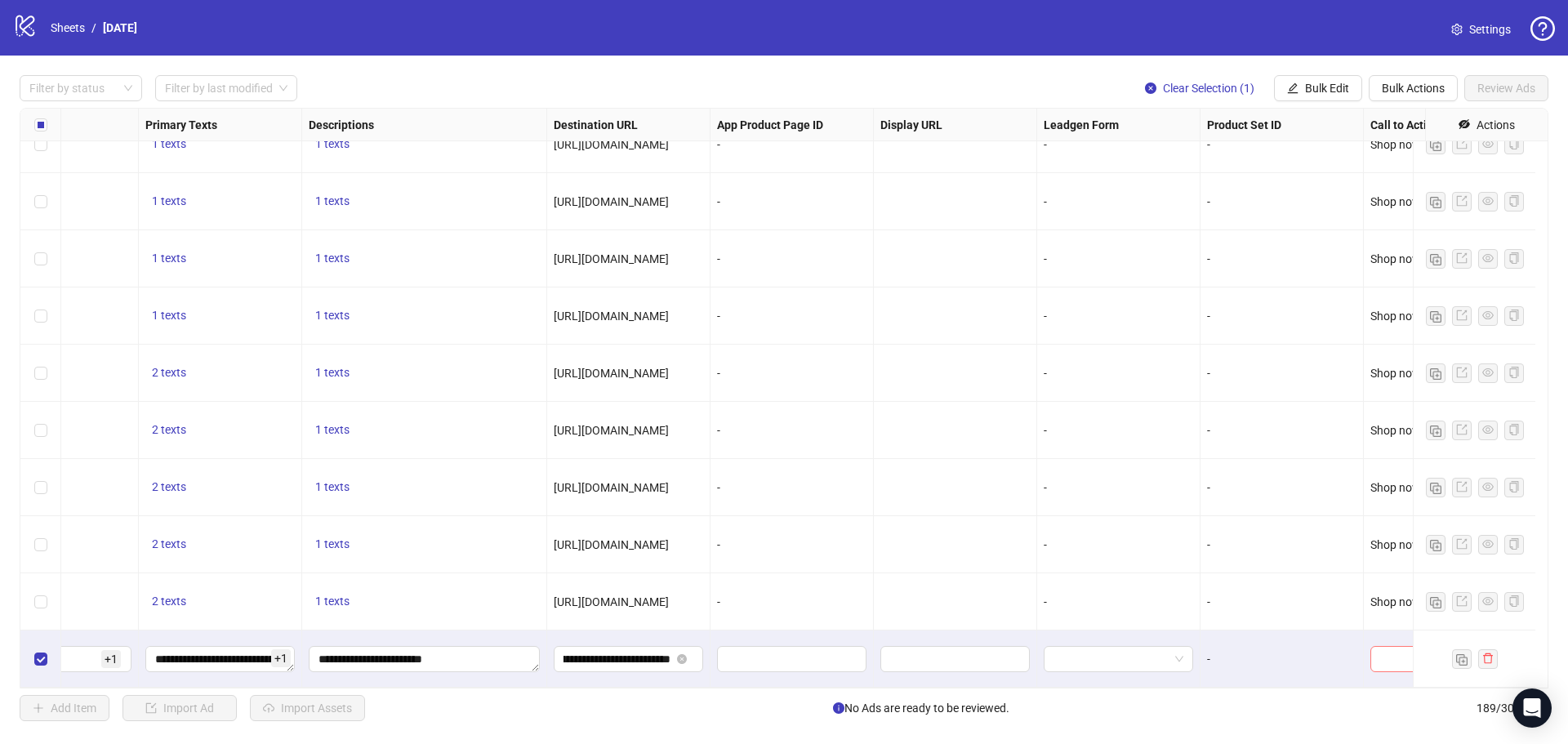
click at [1396, 647] on input "search" at bounding box center [1421, 659] width 83 height 25
click at [1416, 483] on div "Shop now" at bounding box center [1428, 483] width 91 height 18
click at [1308, 696] on div "Add Item Import Ad Import Assets There is 1 Ad ready to be reviewed. Select 189…" at bounding box center [784, 708] width 1529 height 26
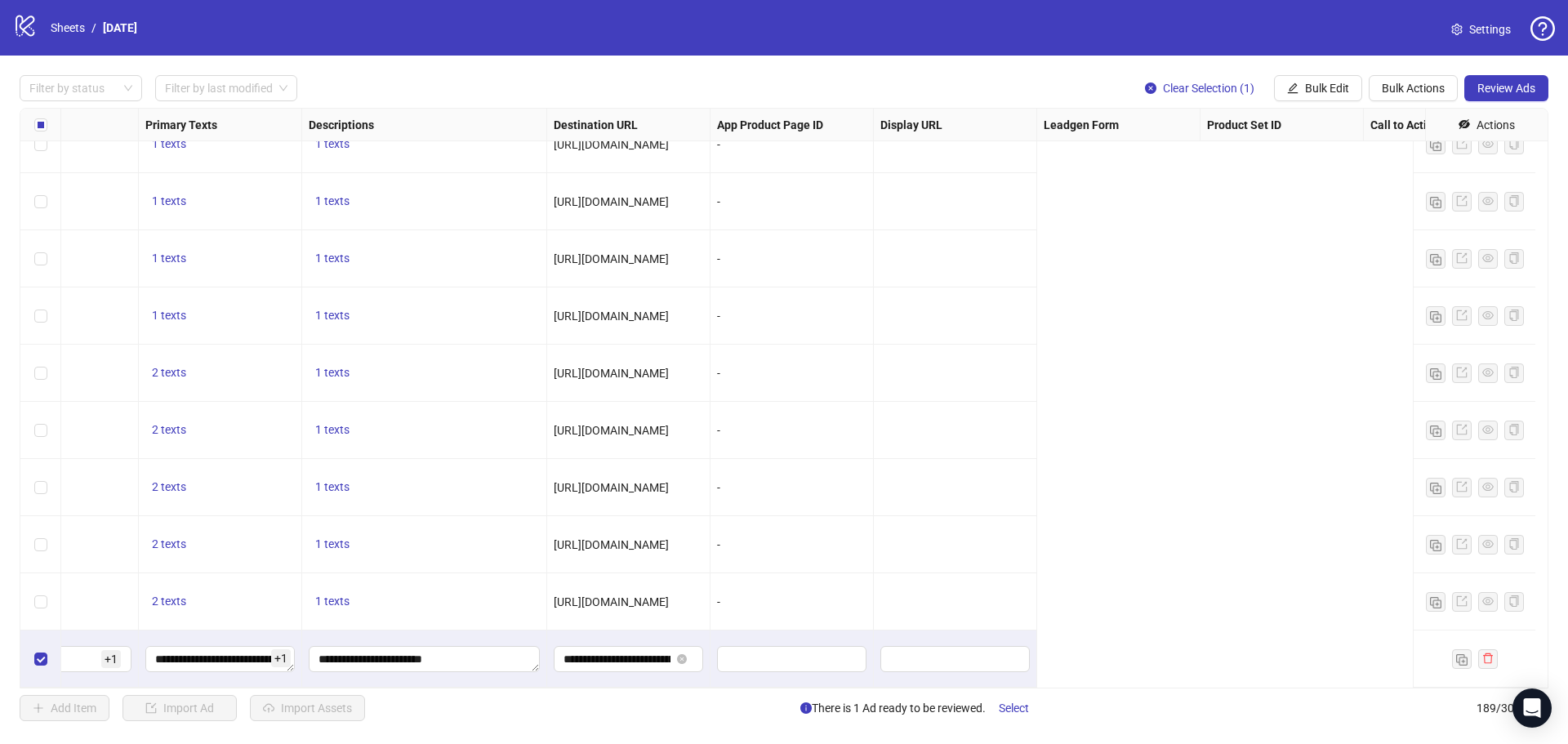
scroll to position [10267, 0]
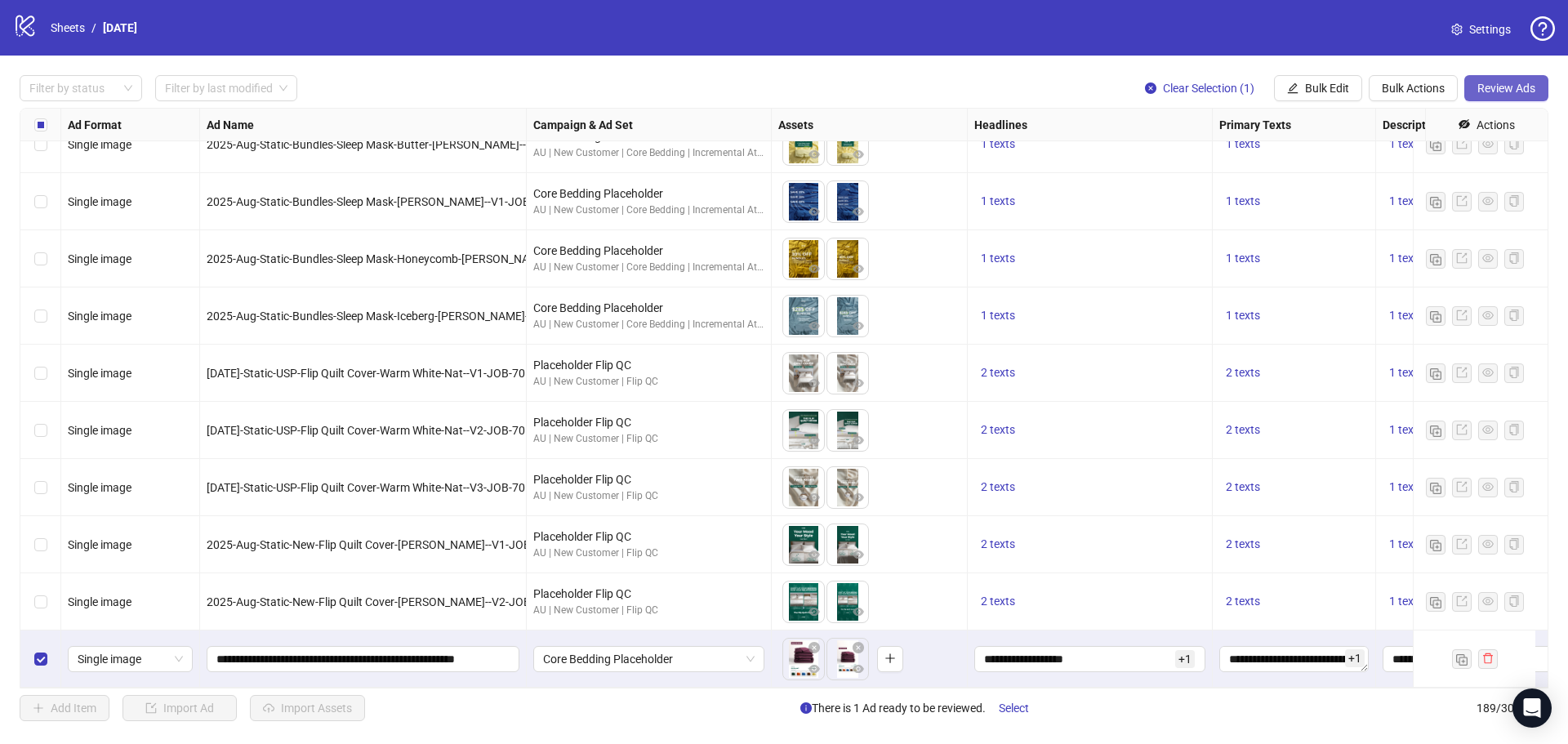
click at [1498, 95] on span "Review Ads" at bounding box center [1506, 88] width 58 height 13
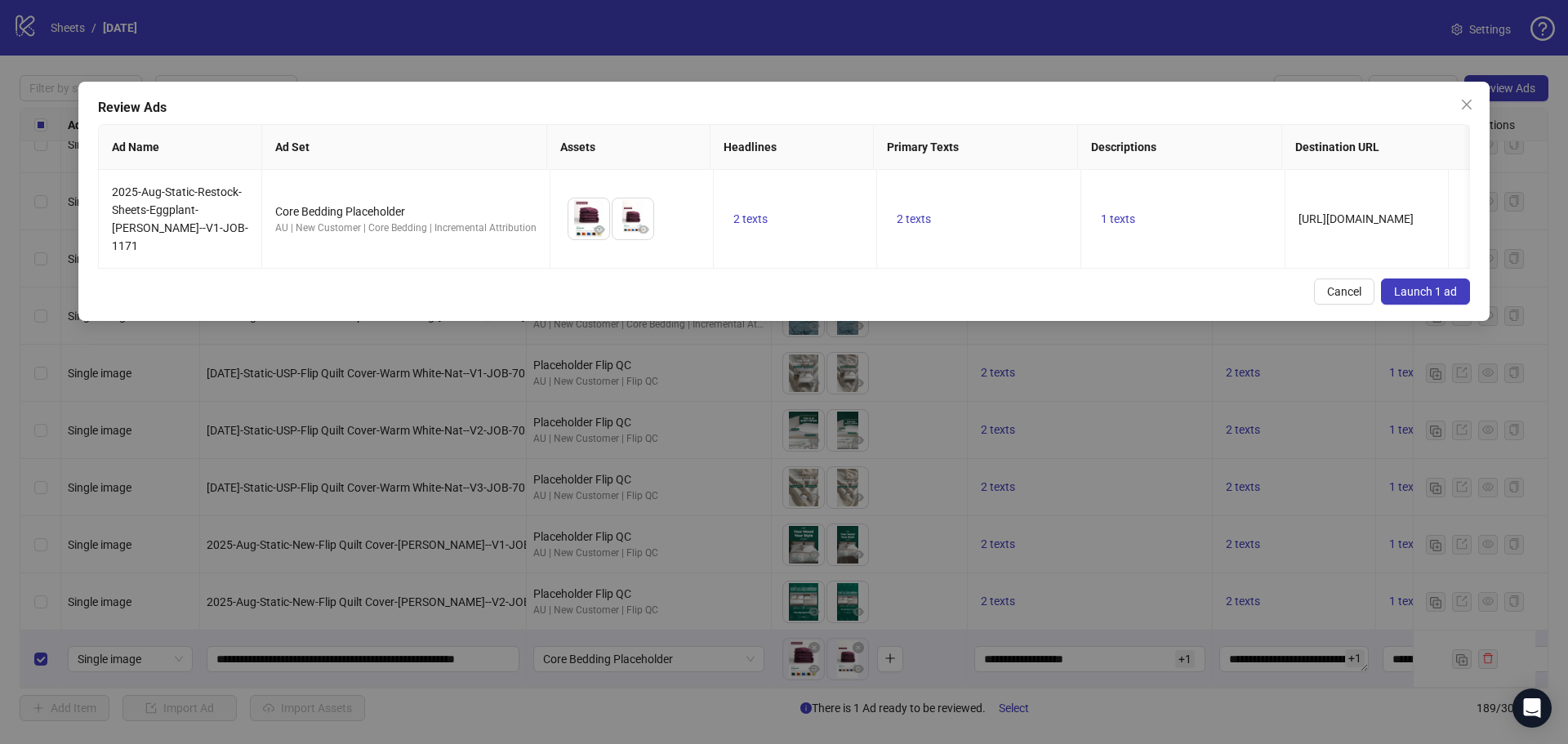
click at [1436, 286] on span "Launch 1 ad" at bounding box center [1425, 292] width 63 height 13
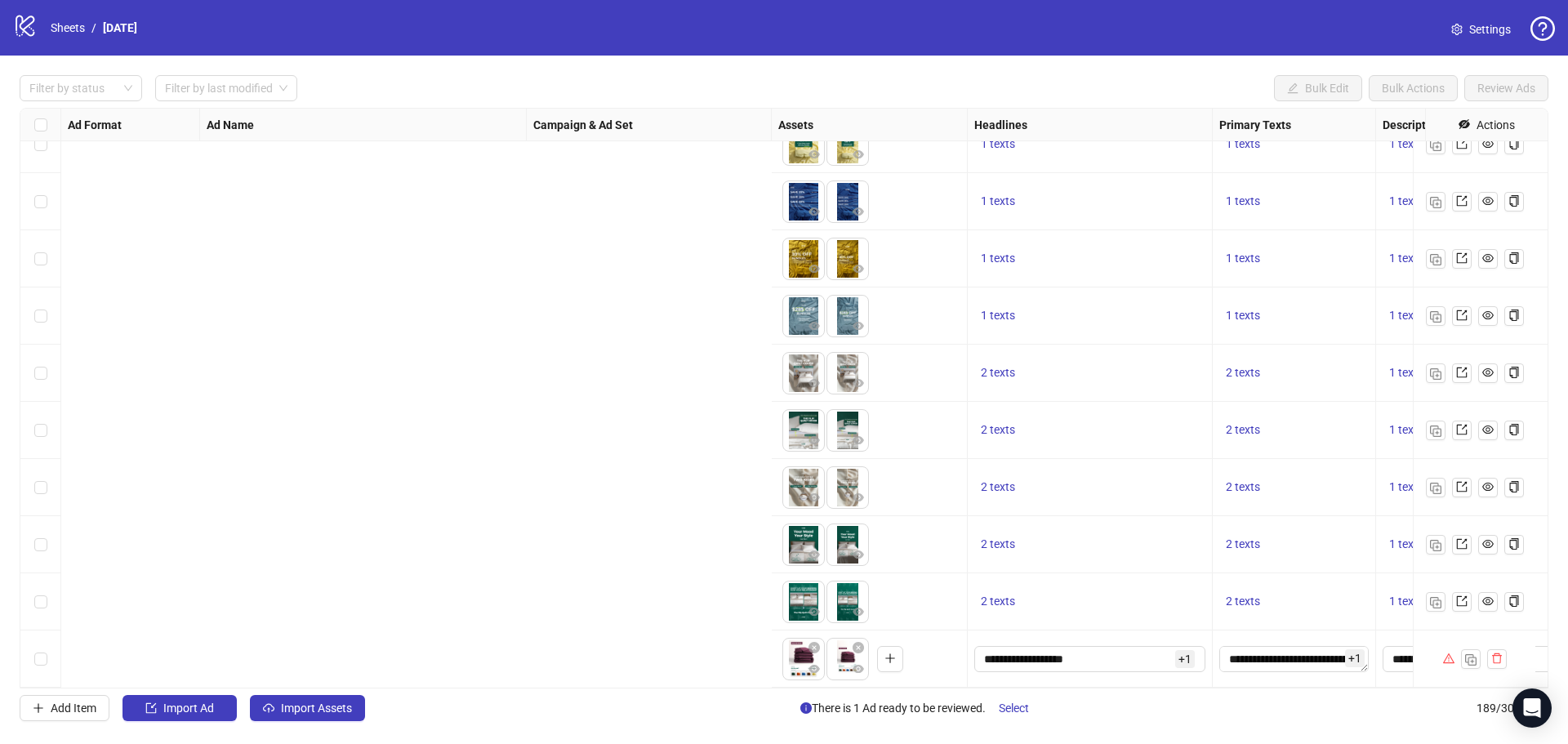
scroll to position [10267, 1155]
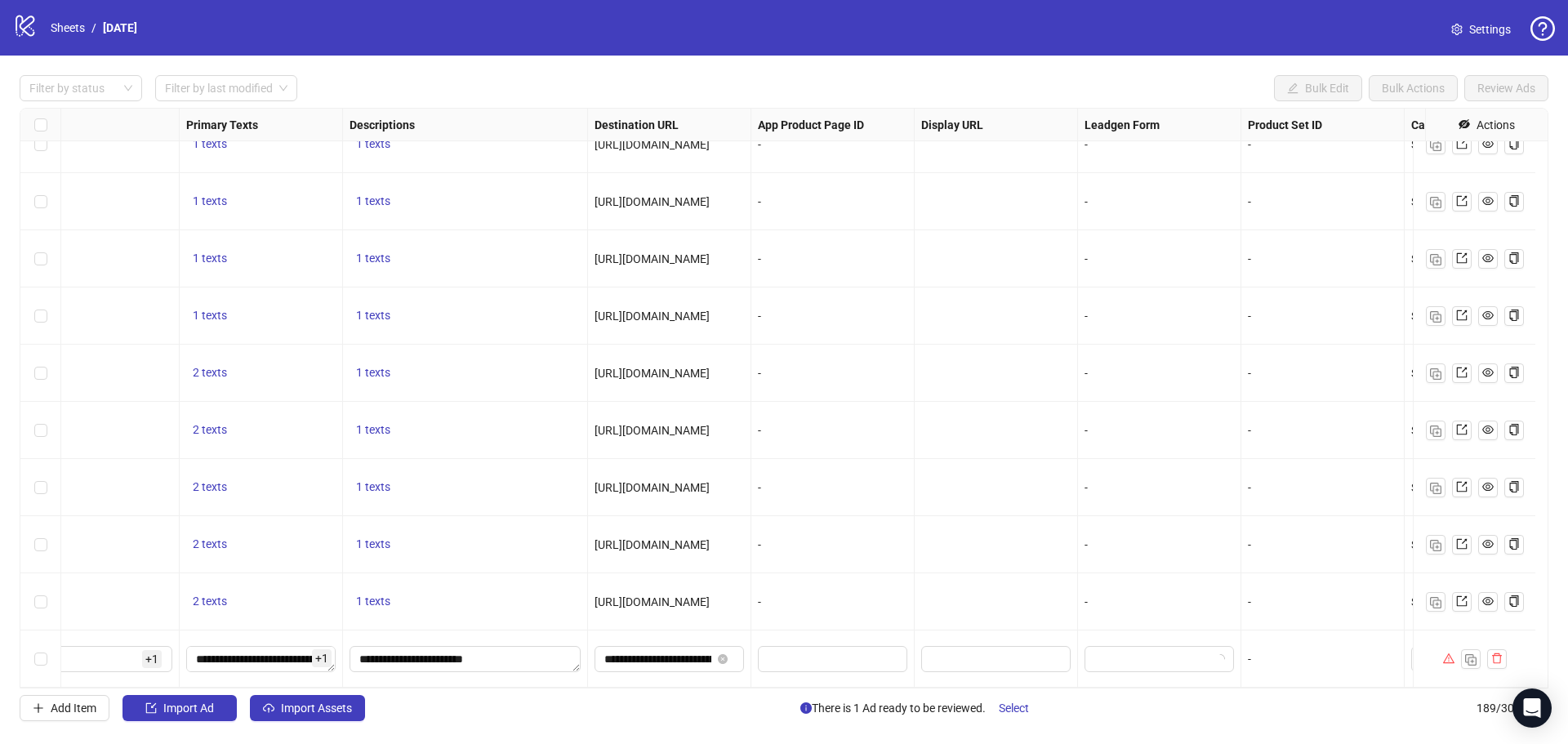
scroll to position [10267, 1155]
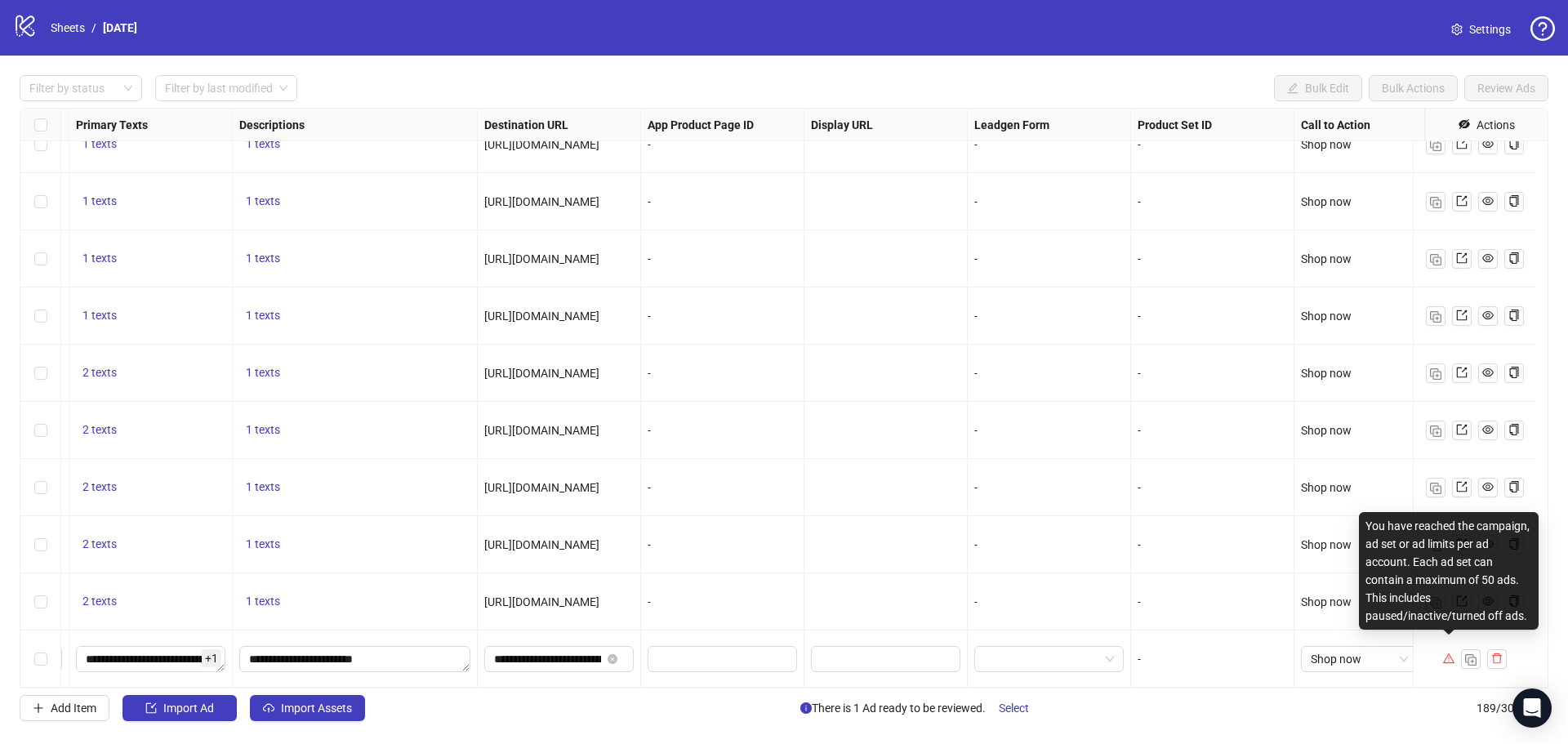
click at [1448, 653] on icon "warning" at bounding box center [1448, 658] width 11 height 10
click at [1450, 653] on icon "warning" at bounding box center [1449, 658] width 11 height 11
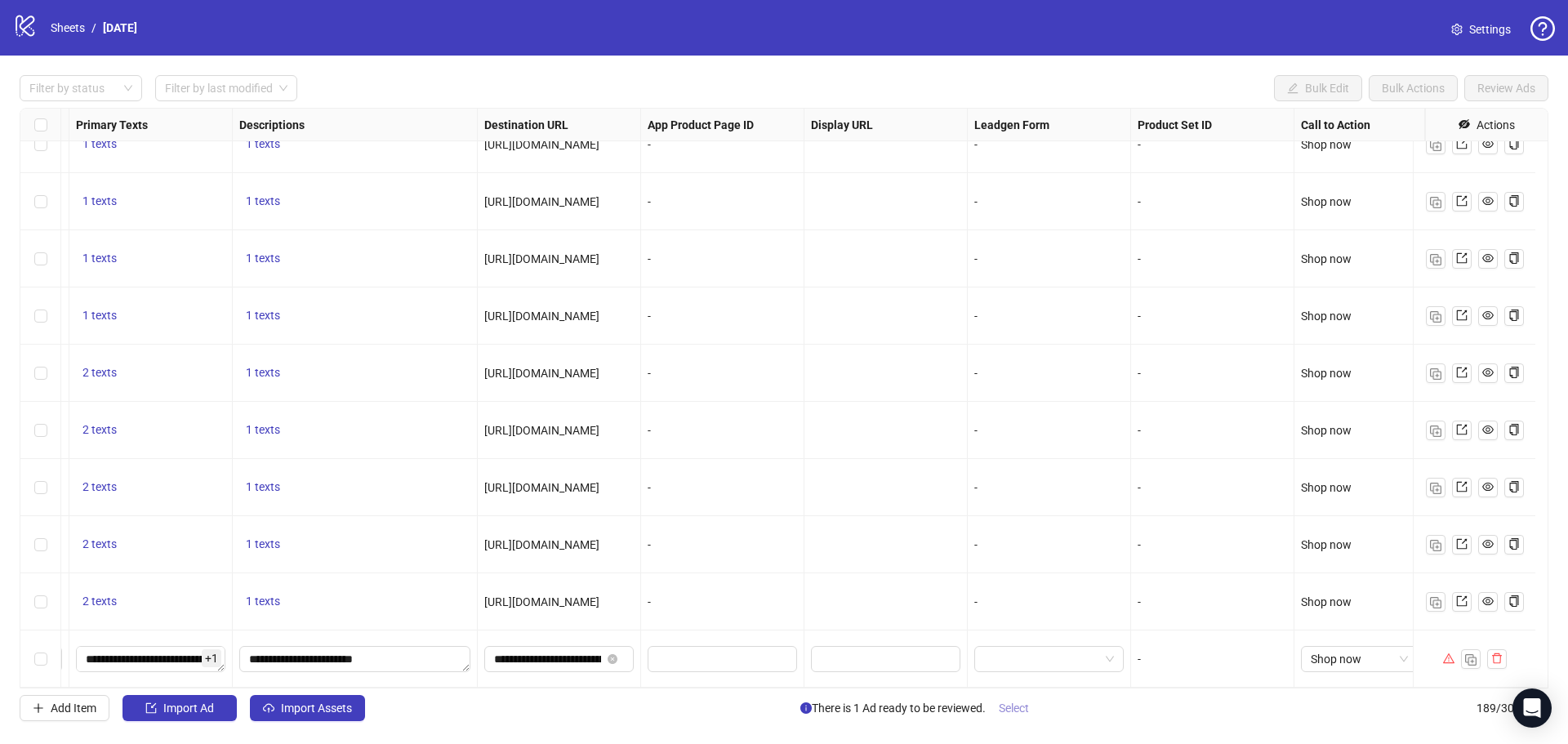
click at [1015, 711] on span "Select" at bounding box center [1013, 708] width 30 height 13
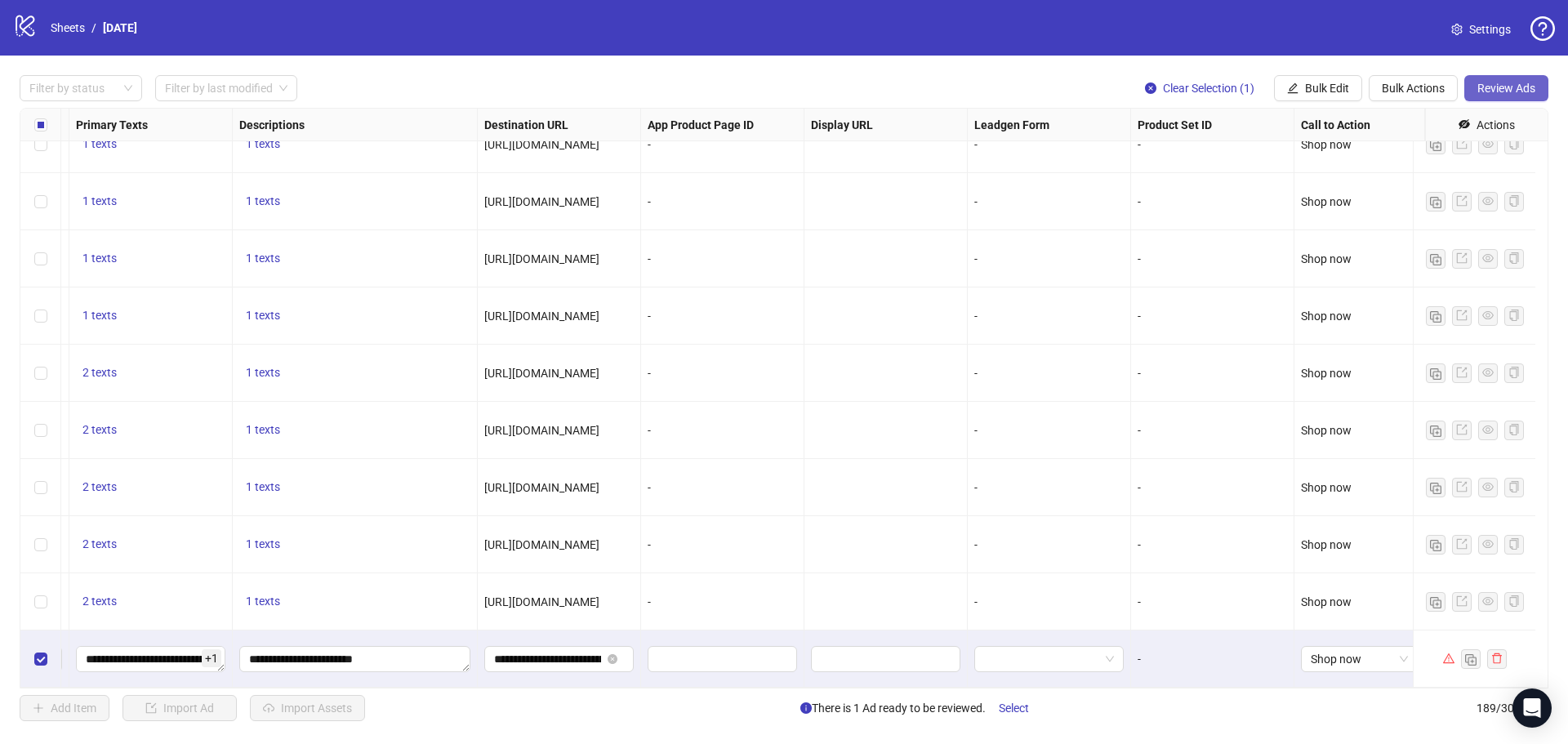
click at [1499, 91] on span "Review Ads" at bounding box center [1506, 88] width 58 height 13
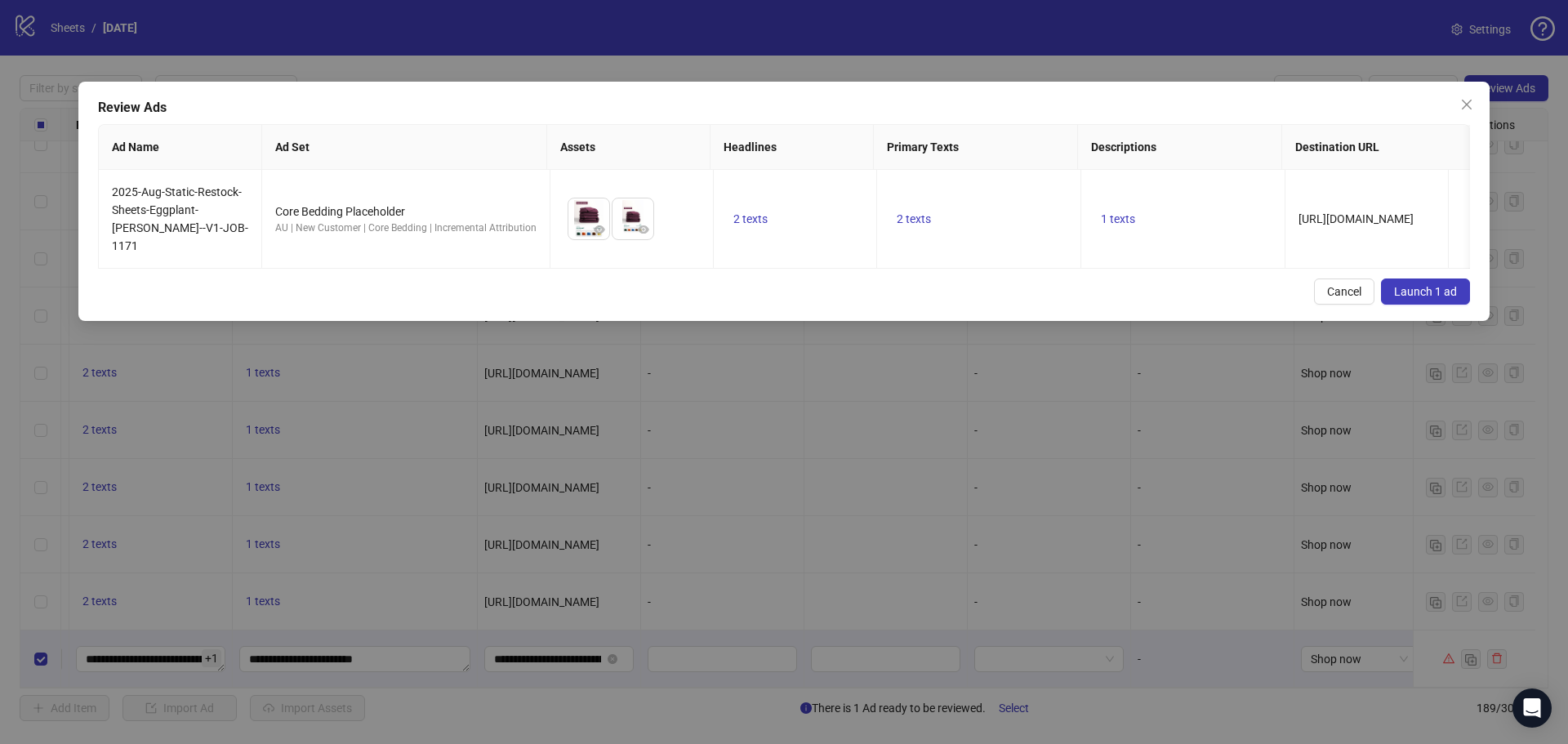
click at [1408, 288] on span "Launch 1 ad" at bounding box center [1425, 292] width 63 height 13
